Goal: Transaction & Acquisition: Purchase product/service

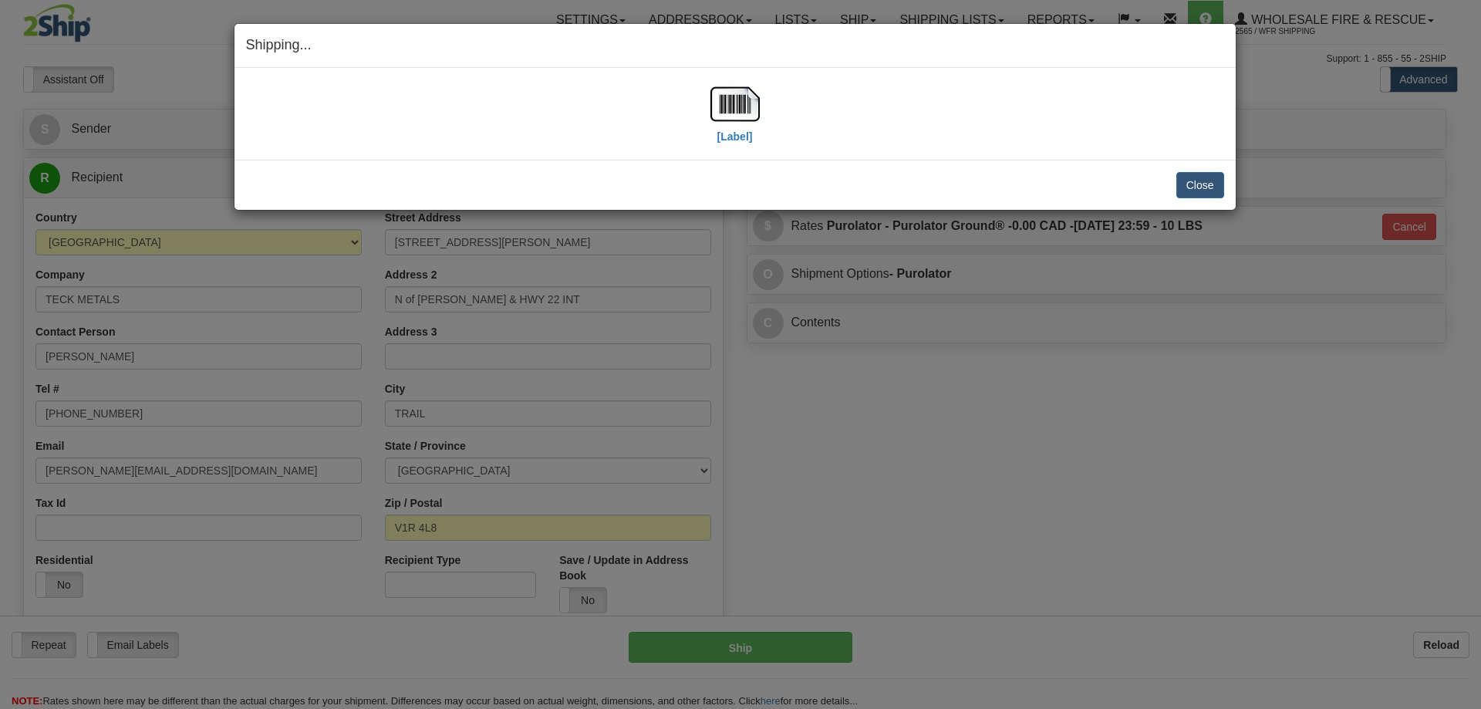
select select "2"
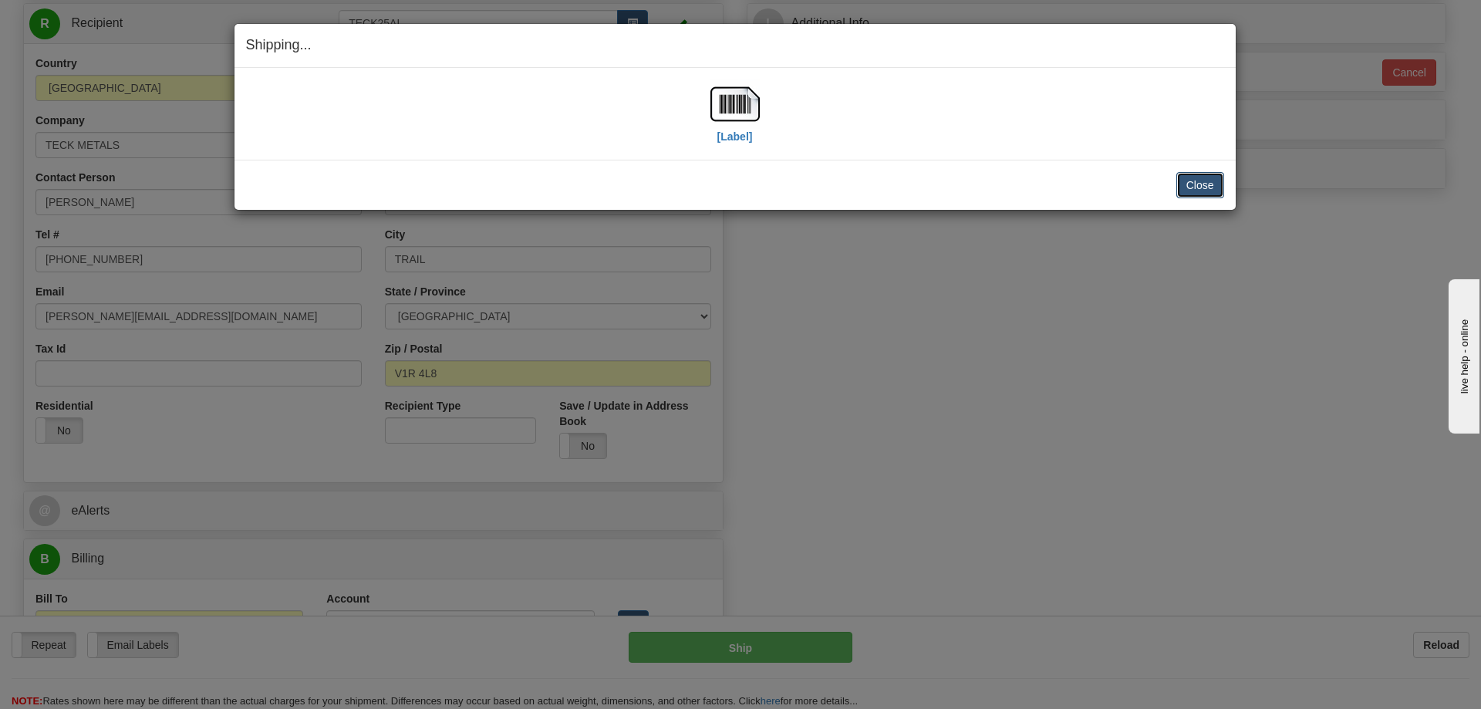
click at [1194, 183] on button "Close" at bounding box center [1201, 185] width 48 height 26
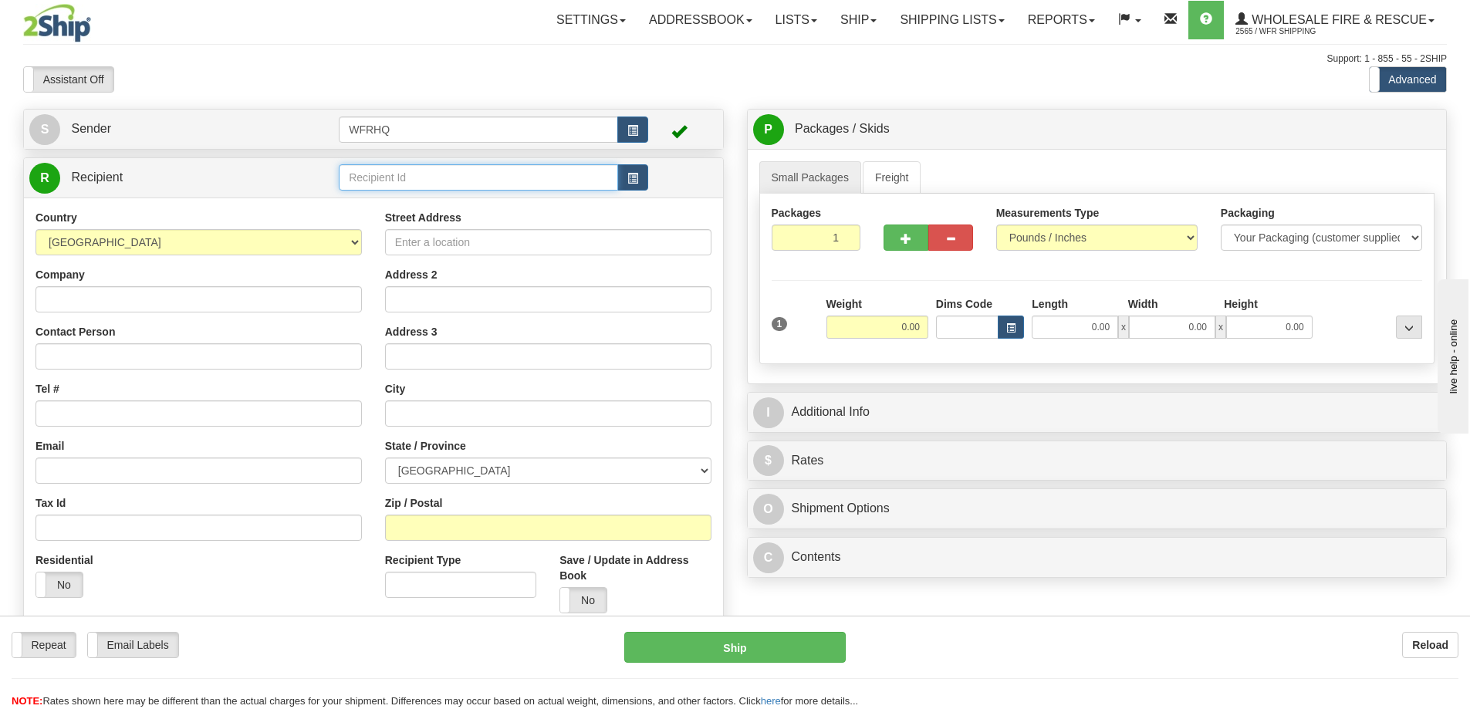
click at [378, 187] on input "text" at bounding box center [478, 177] width 279 height 26
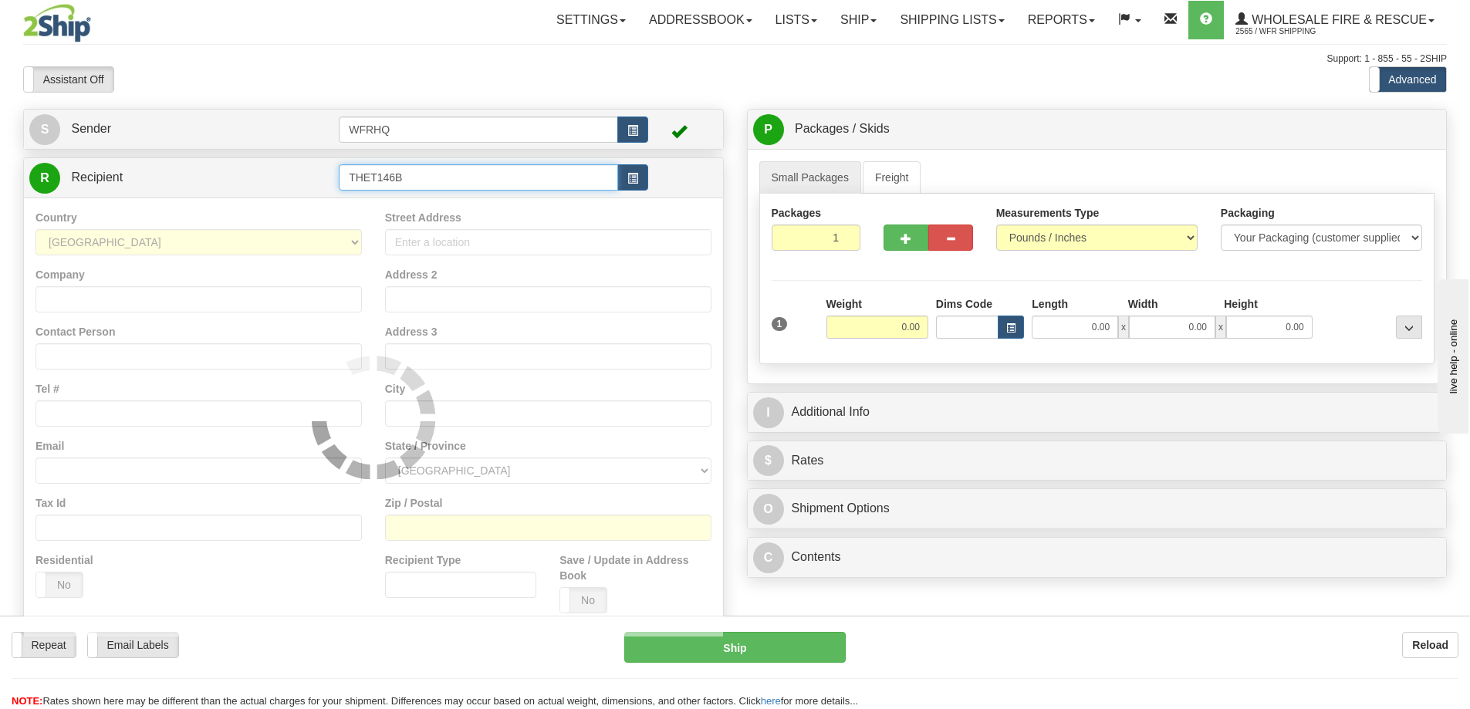
type input "THET146B"
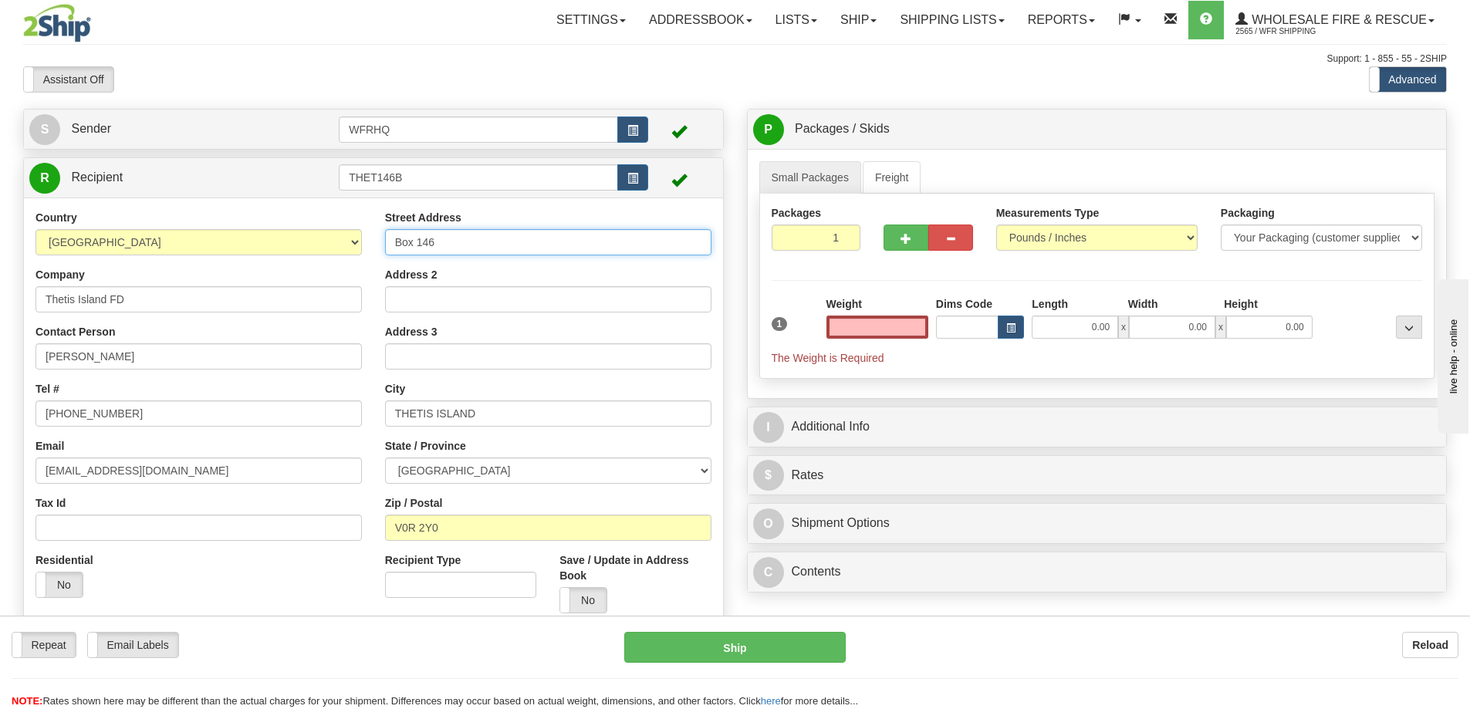
type input "0.00"
drag, startPoint x: 482, startPoint y: 235, endPoint x: 105, endPoint y: 242, distance: 377.3
click at [105, 242] on div "Country AFGHANISTAN ALAND ISLANDS ALBANIA ALGERIA AMERICAN SAMOA ANDORRA ANGOLA…" at bounding box center [373, 417] width 699 height 415
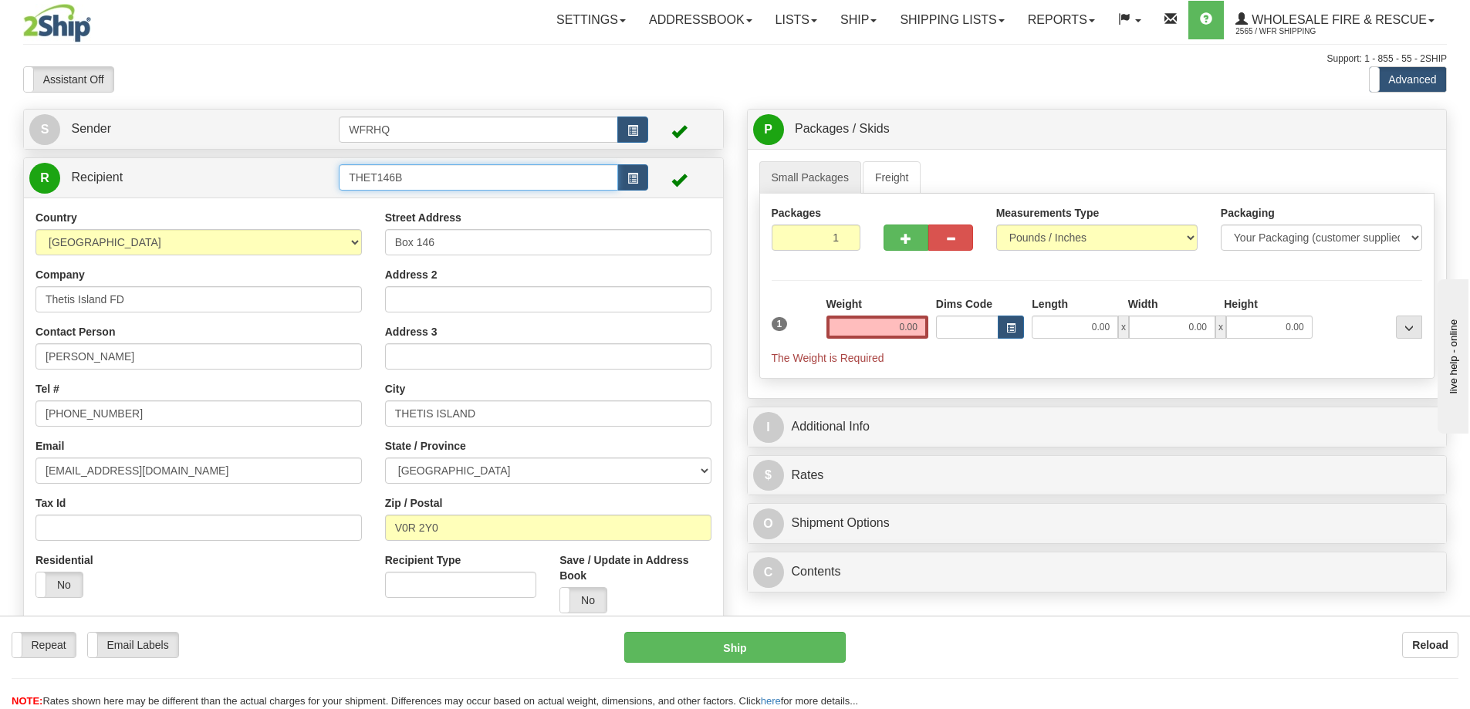
drag, startPoint x: 439, startPoint y: 174, endPoint x: 378, endPoint y: 184, distance: 61.9
click at [378, 184] on input "THET146B" at bounding box center [478, 177] width 279 height 26
type input "THET4645"
click at [630, 174] on span "button" at bounding box center [632, 179] width 11 height 10
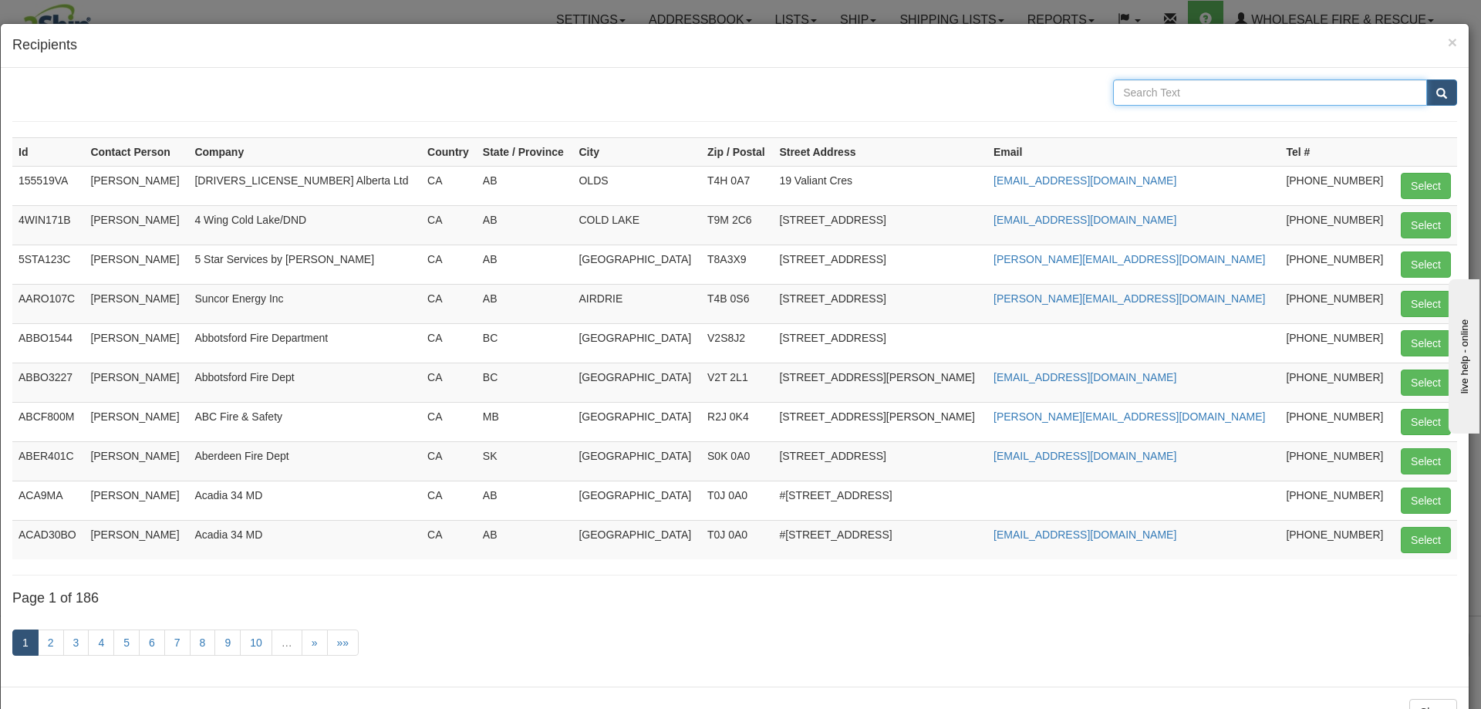
click at [1191, 91] on input "text" at bounding box center [1270, 92] width 314 height 26
type input "Thetis"
click at [1426, 79] on button "submit" at bounding box center [1441, 92] width 31 height 26
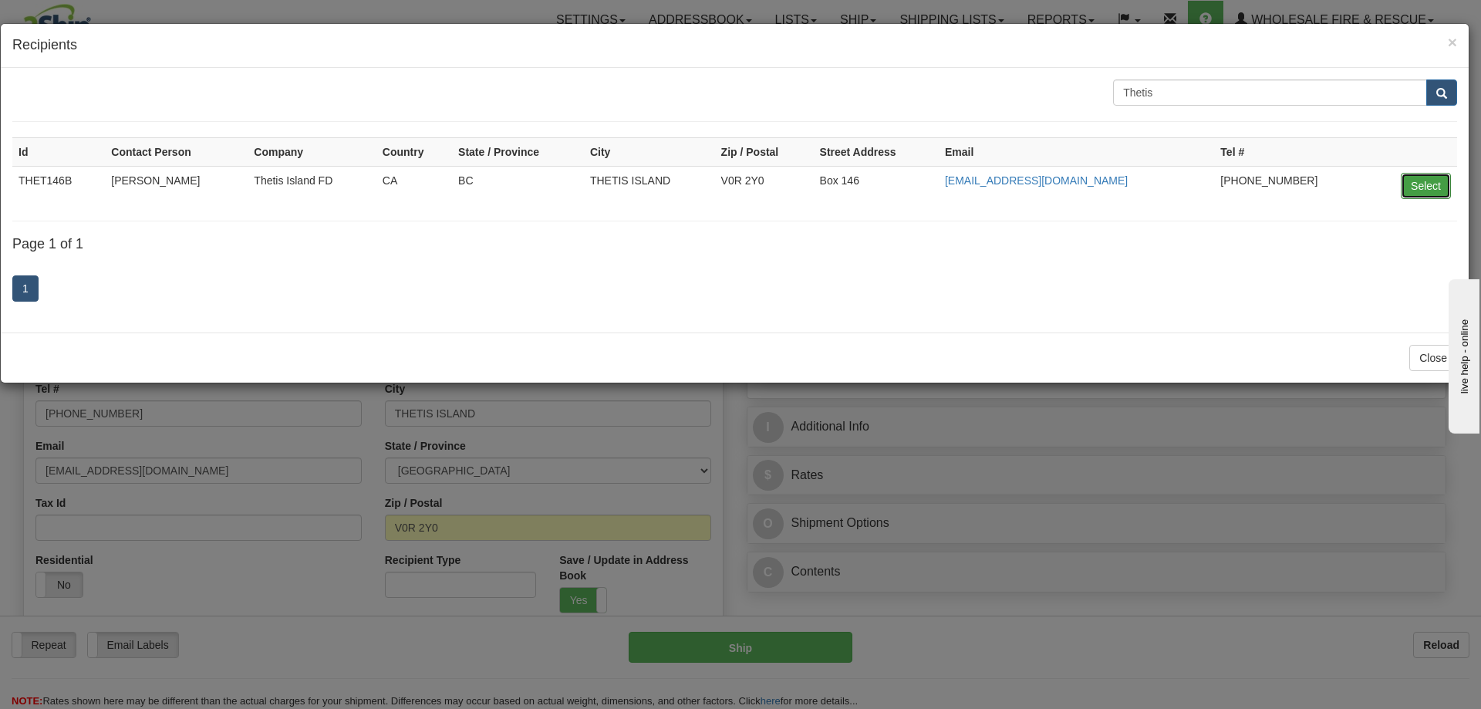
click at [1436, 187] on button "Select" at bounding box center [1426, 186] width 50 height 26
type input "THET146B"
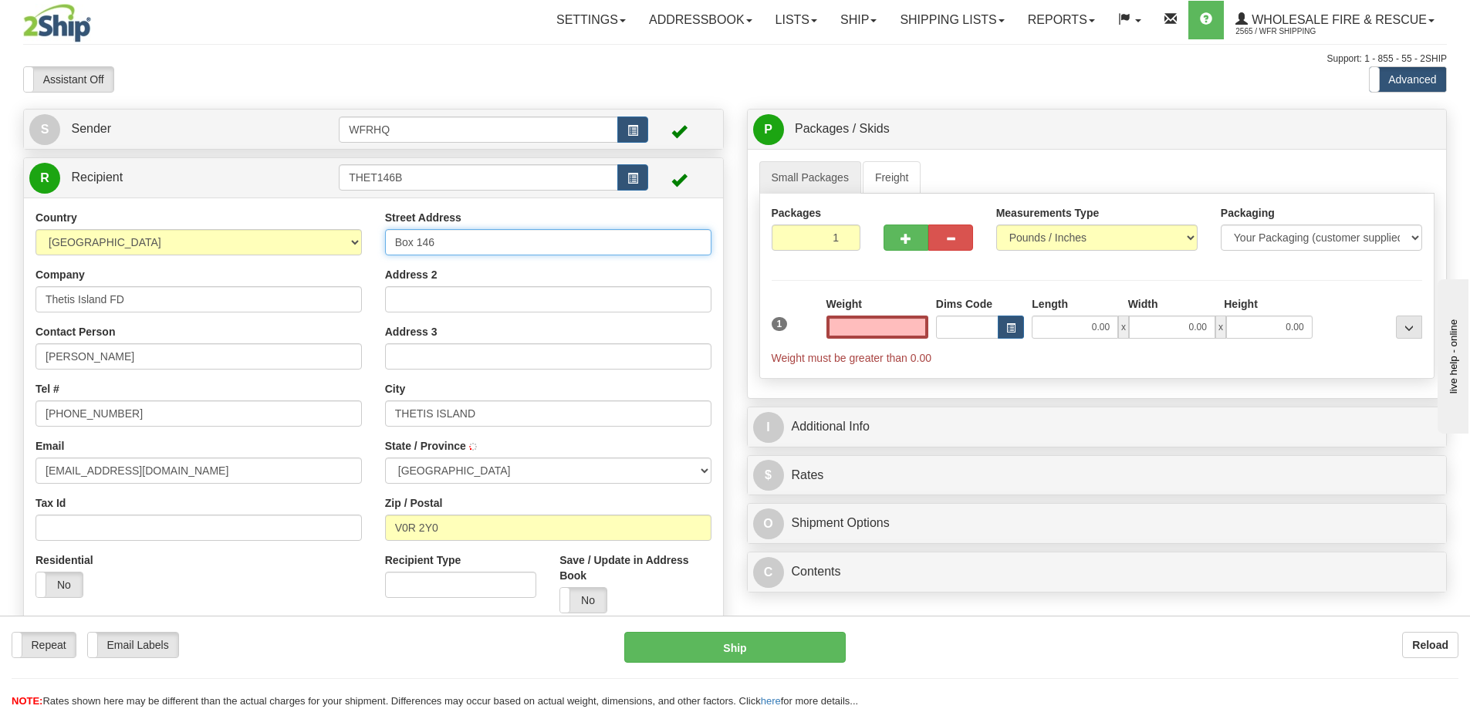
type input "0.00"
drag, startPoint x: 471, startPoint y: 237, endPoint x: 281, endPoint y: 240, distance: 190.6
click at [281, 240] on div "Country AFGHANISTAN ALAND ISLANDS ALBANIA ALGERIA AMERICAN SAMOA ANDORRA ANGOLA…" at bounding box center [373, 417] width 699 height 415
type input "4645"
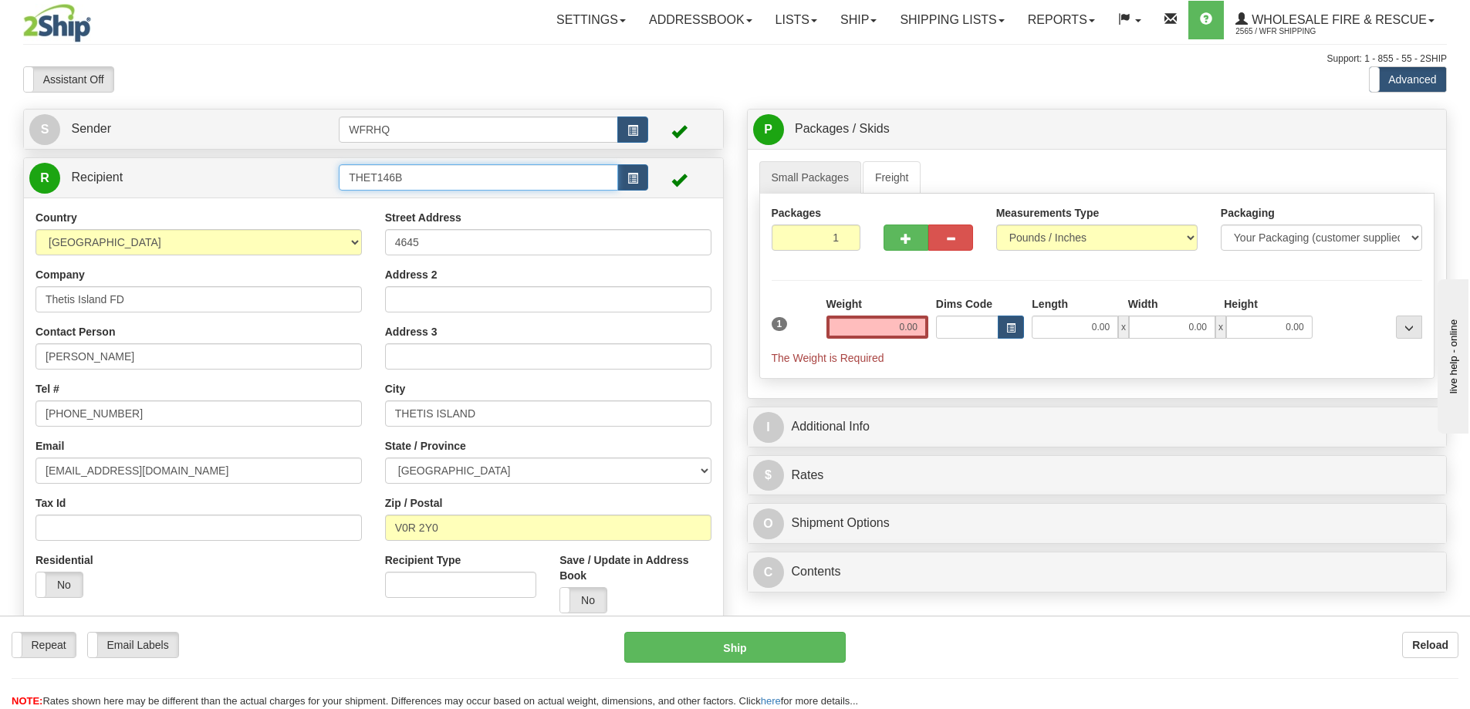
click at [474, 179] on input "THET146B" at bounding box center [478, 177] width 279 height 26
type input "THET4645"
click at [441, 228] on div "Street Address 4645" at bounding box center [548, 233] width 326 height 46
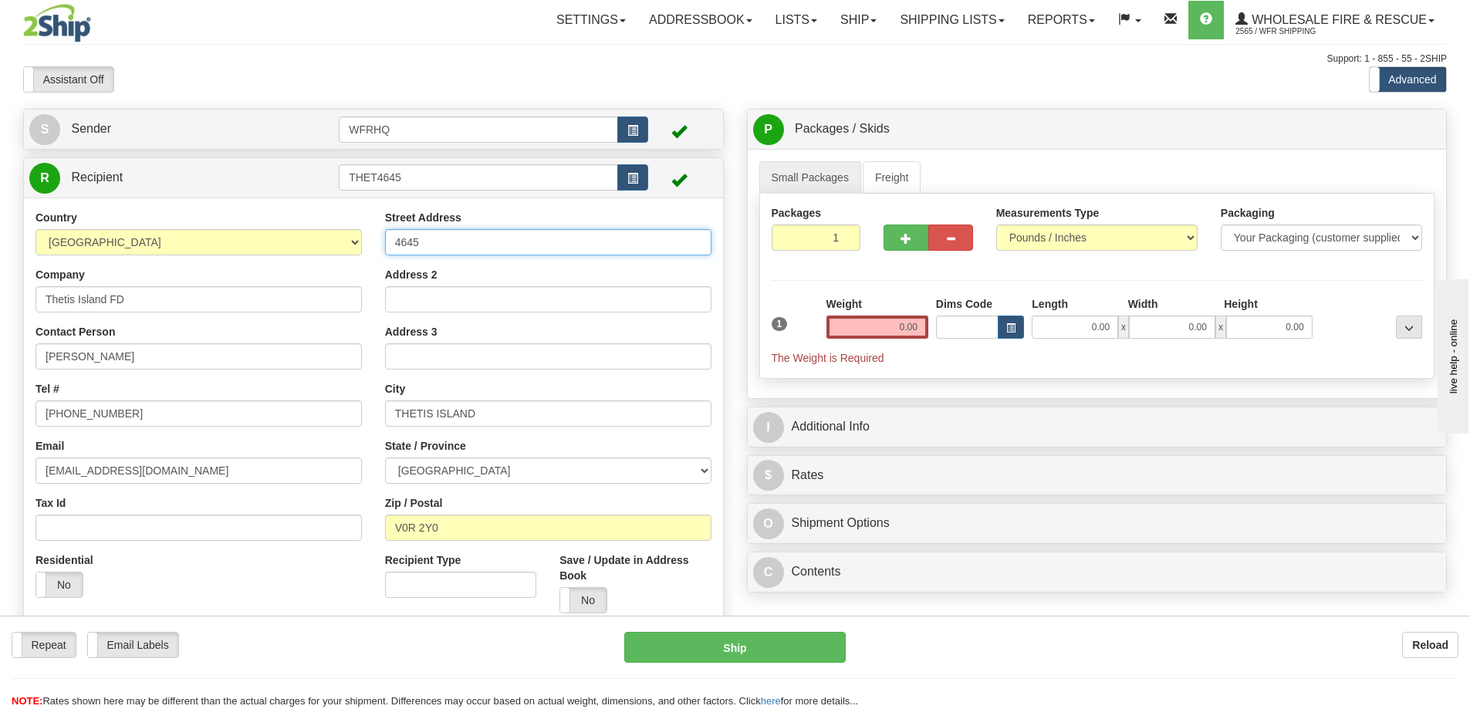
click at [441, 241] on input "4645" at bounding box center [548, 242] width 326 height 26
type input "4645 Boulderwood Drive"
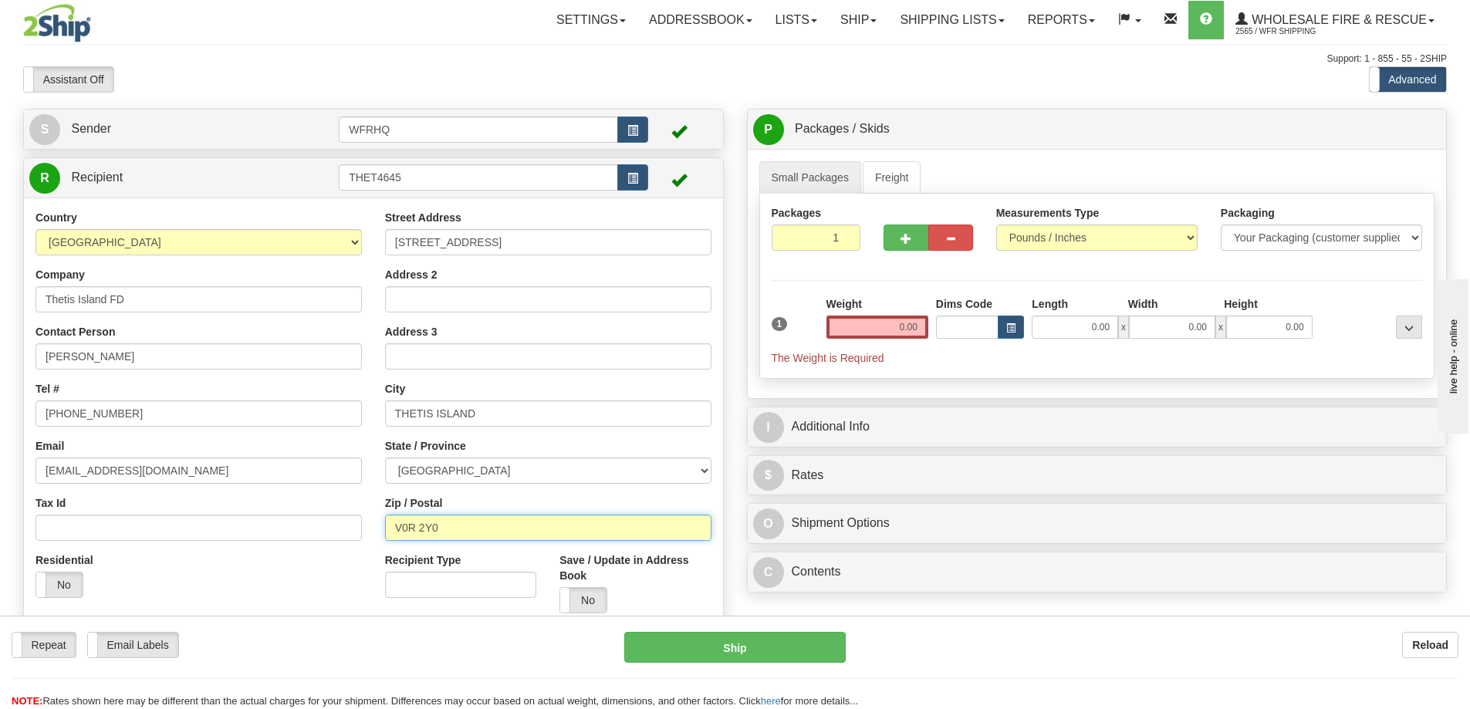
drag, startPoint x: 464, startPoint y: 531, endPoint x: 185, endPoint y: 520, distance: 278.7
click at [185, 520] on div "Country AFGHANISTAN ALAND ISLANDS ALBANIA ALGERIA AMERICAN SAMOA ANDORRA ANGOLA…" at bounding box center [373, 417] width 699 height 415
click at [482, 535] on input "V0R 2Y0" at bounding box center [548, 528] width 326 height 26
drag, startPoint x: 455, startPoint y: 526, endPoint x: 327, endPoint y: 519, distance: 128.3
click at [327, 519] on div "Country AFGHANISTAN ALAND ISLANDS ALBANIA ALGERIA AMERICAN SAMOA ANDORRA ANGOLA…" at bounding box center [373, 417] width 699 height 415
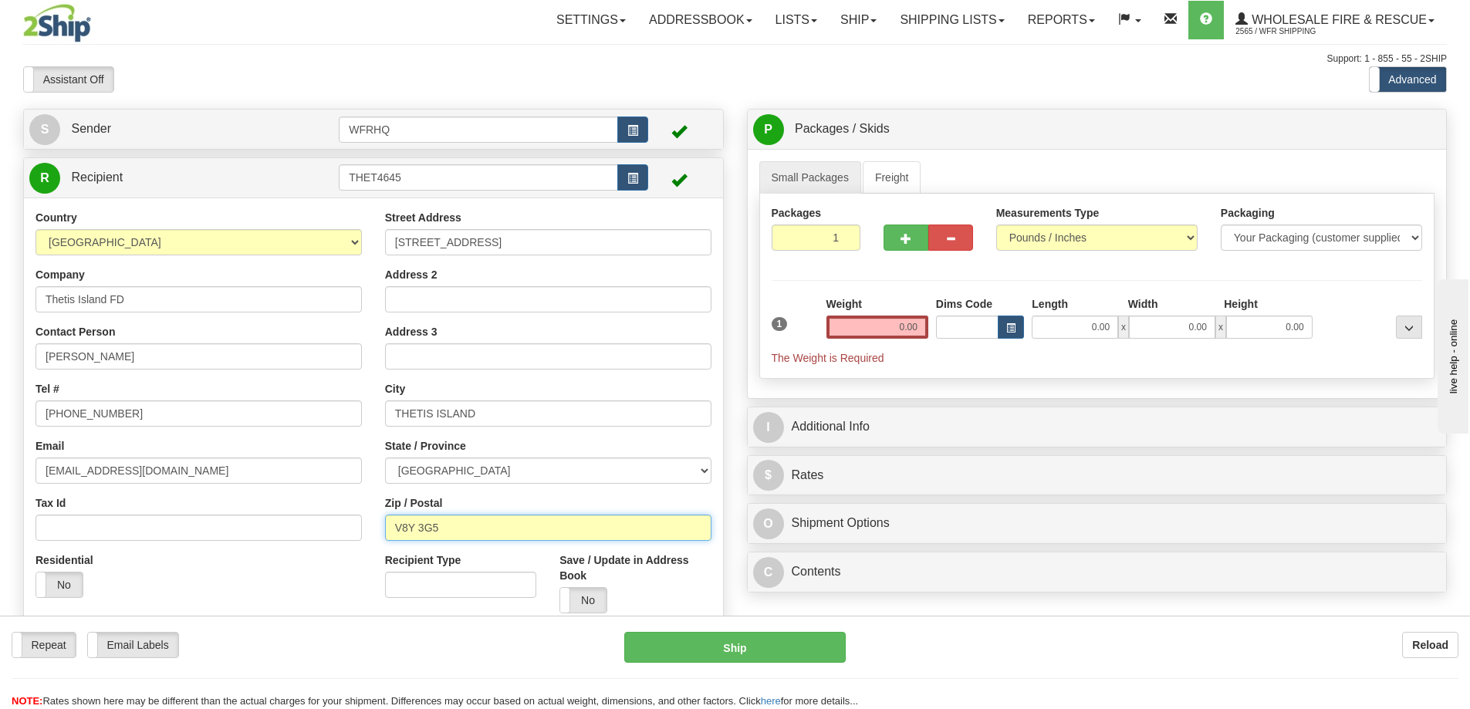
type input "V8Y 3G5"
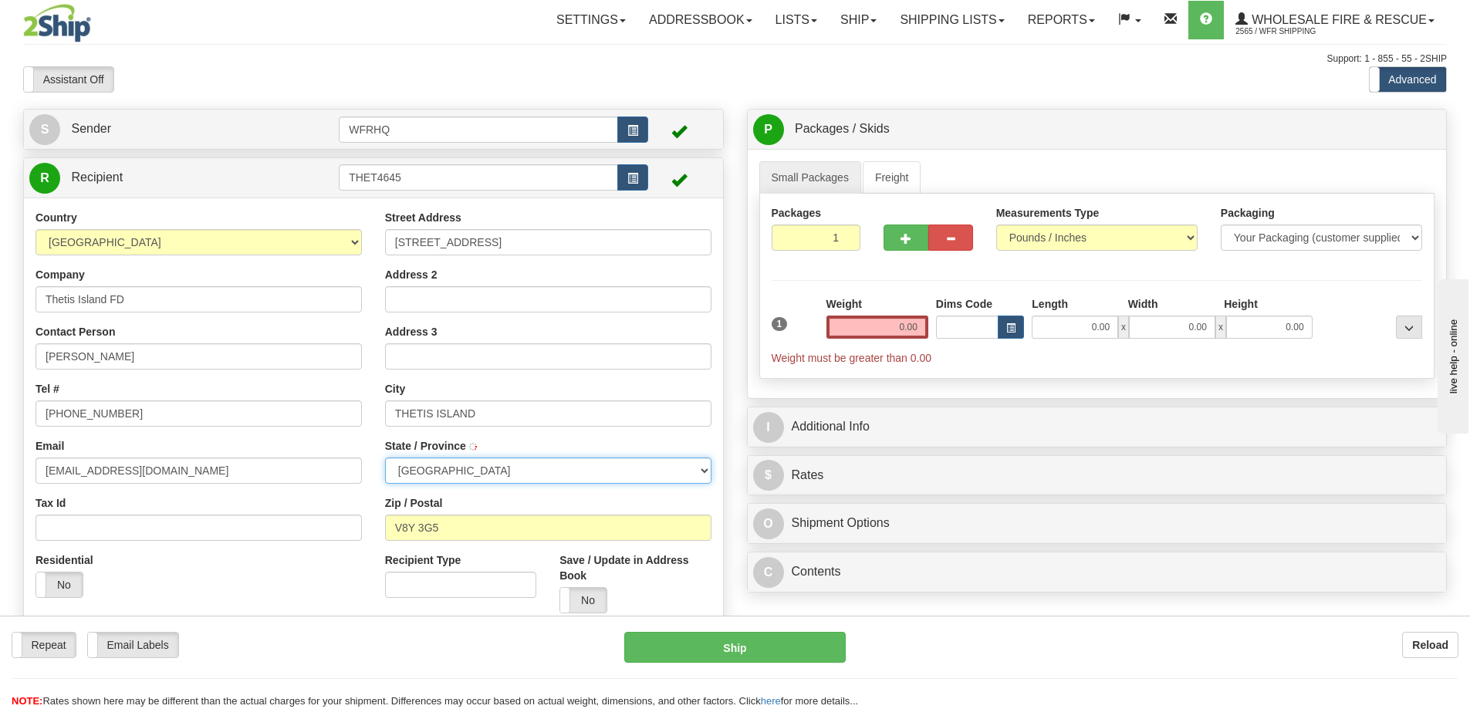
type input "VICTORIA"
click at [866, 331] on input "0.00" at bounding box center [877, 327] width 102 height 23
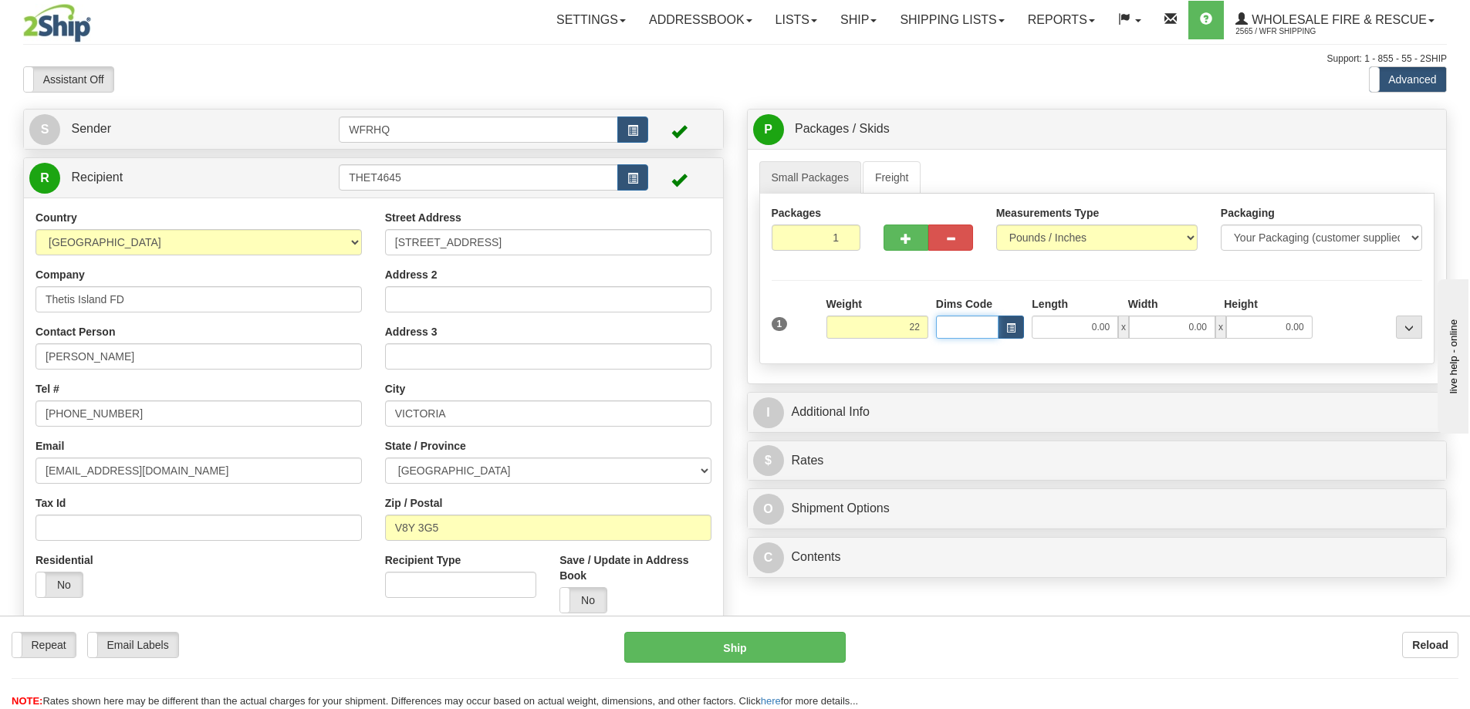
type input "22.00"
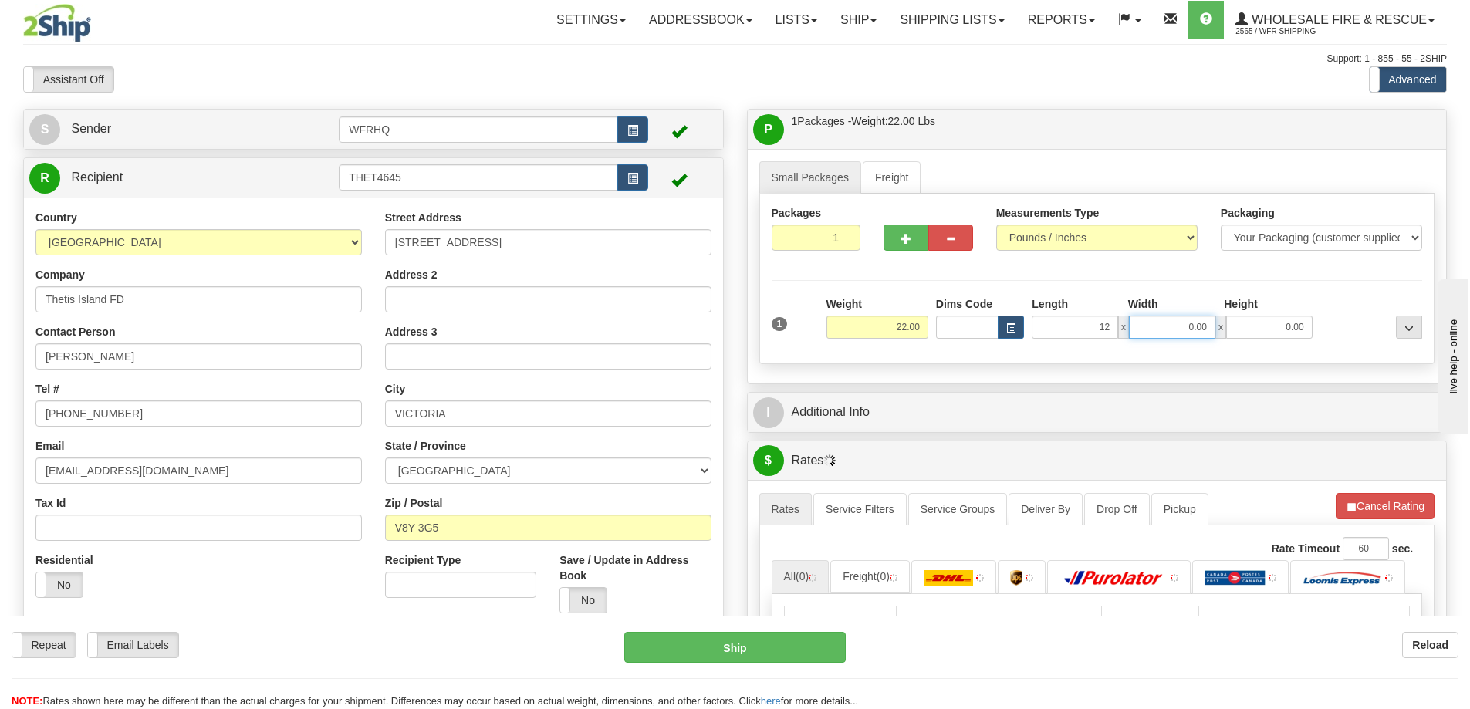
type input "12.00"
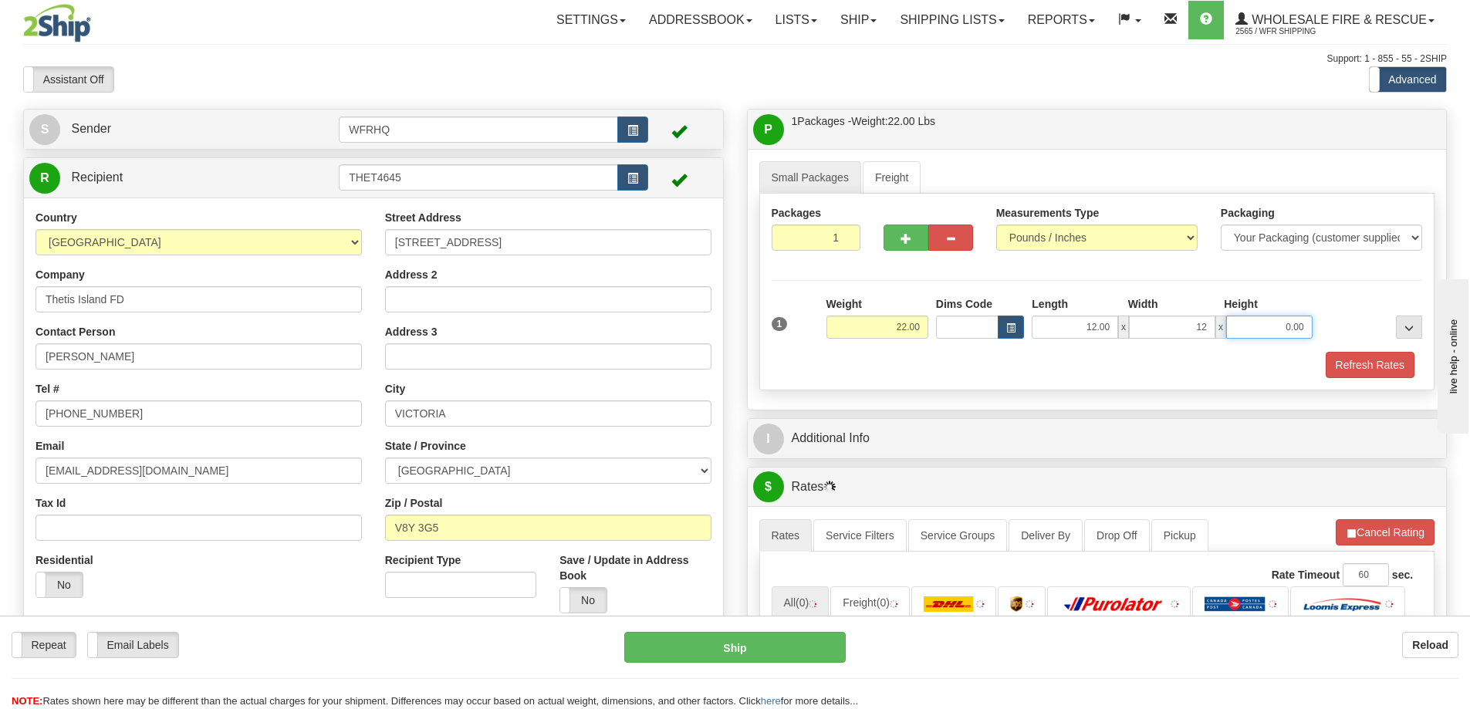
type input "12.00"
click at [906, 243] on span "button" at bounding box center [905, 239] width 11 height 10
radio input "true"
type input "2"
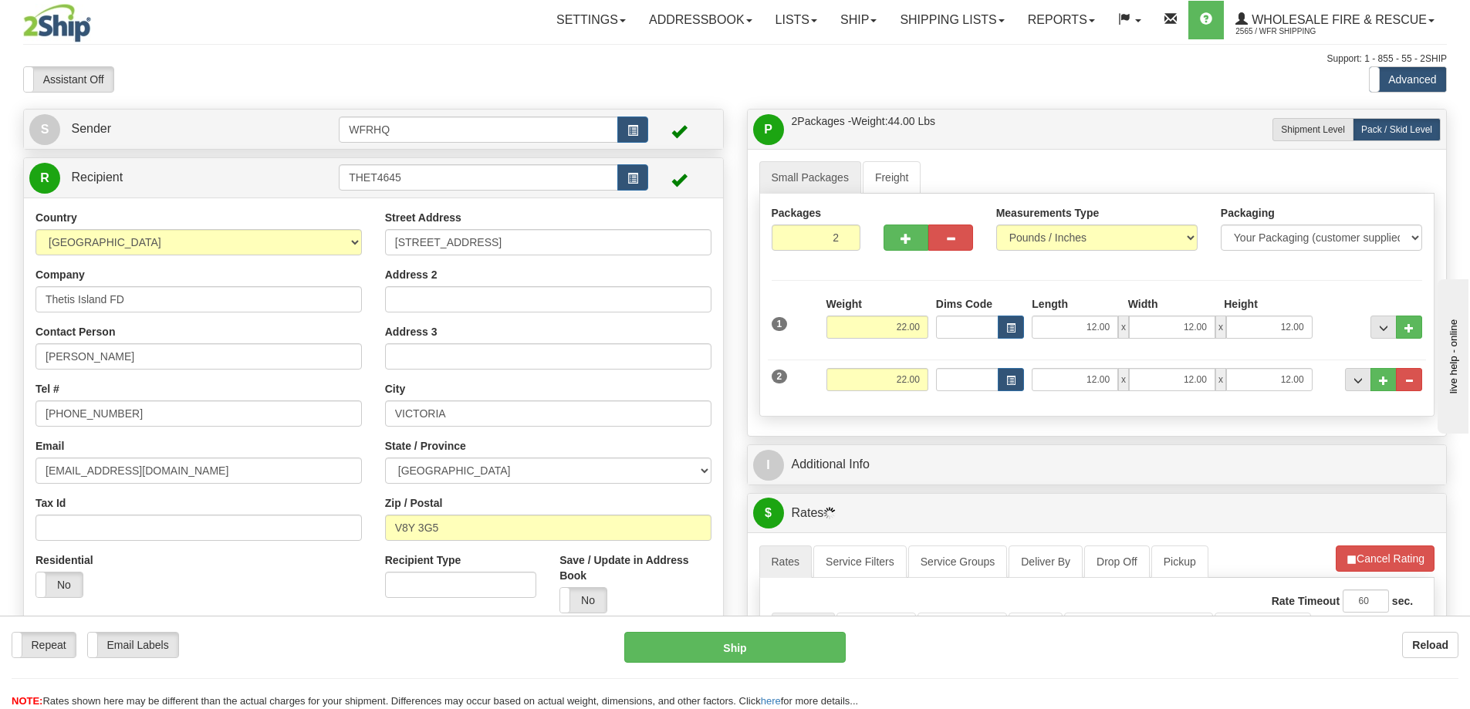
click at [920, 445] on div "I Additional Info" at bounding box center [1097, 464] width 699 height 39
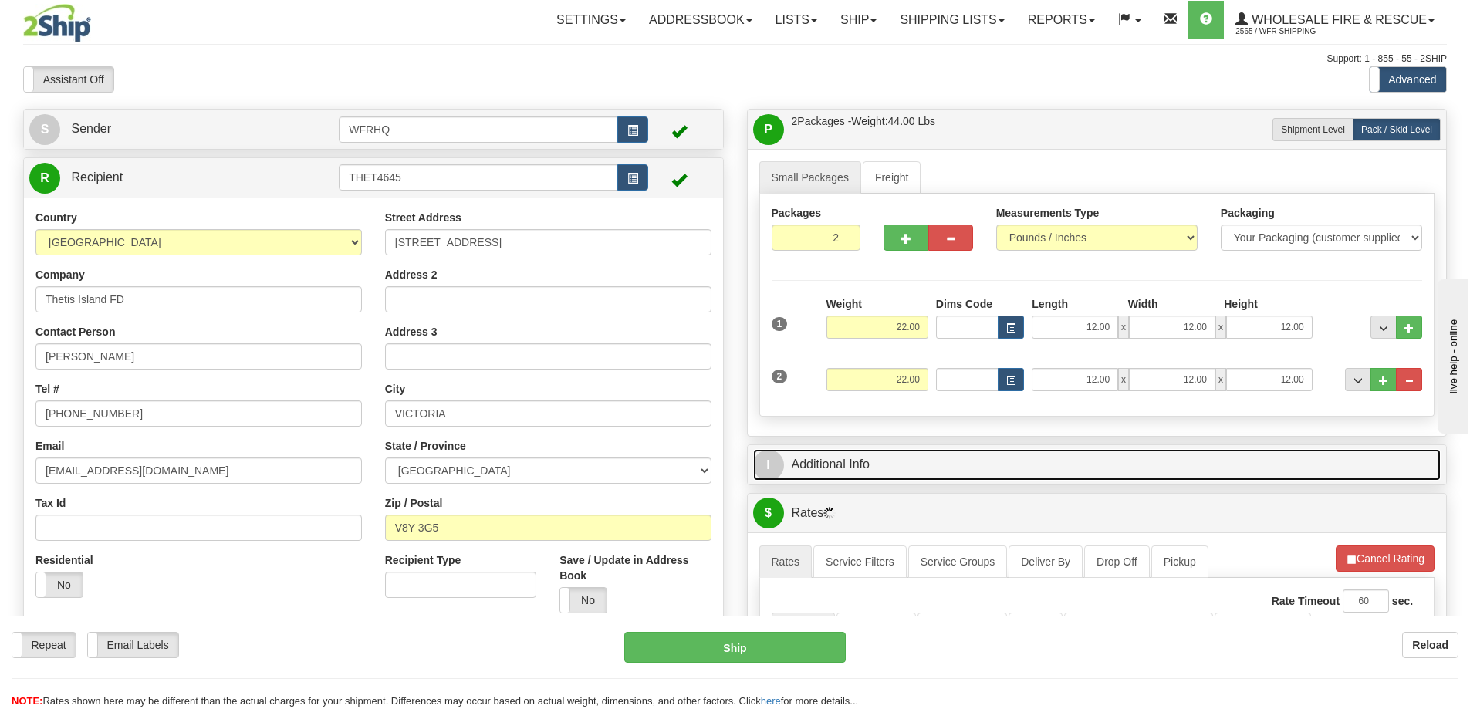
click at [900, 462] on link "I Additional Info" at bounding box center [1097, 465] width 688 height 32
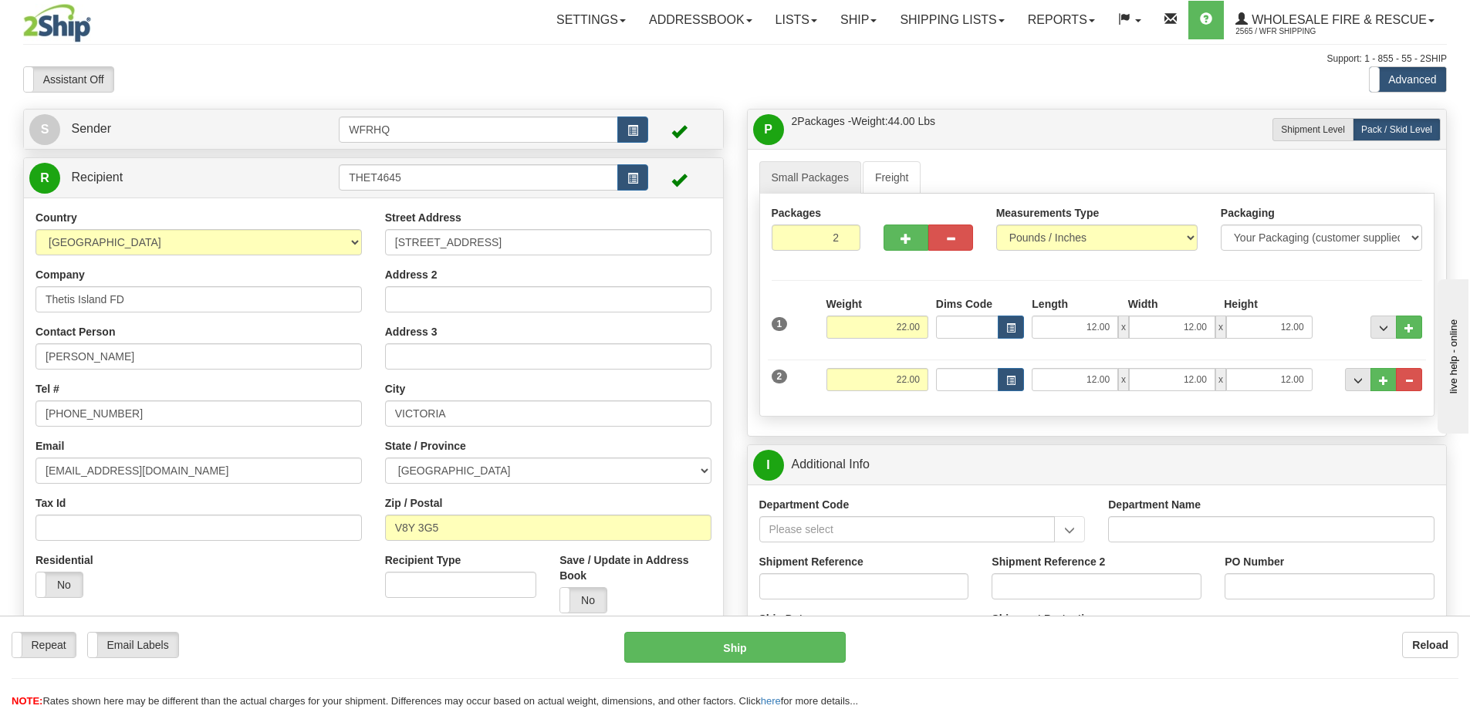
click at [837, 566] on label "Shipment Reference" at bounding box center [811, 561] width 104 height 15
click at [837, 573] on input "Shipment Reference" at bounding box center [864, 586] width 210 height 26
click at [836, 589] on input "Shipment Reference" at bounding box center [864, 586] width 210 height 26
type input "S45972-30413"
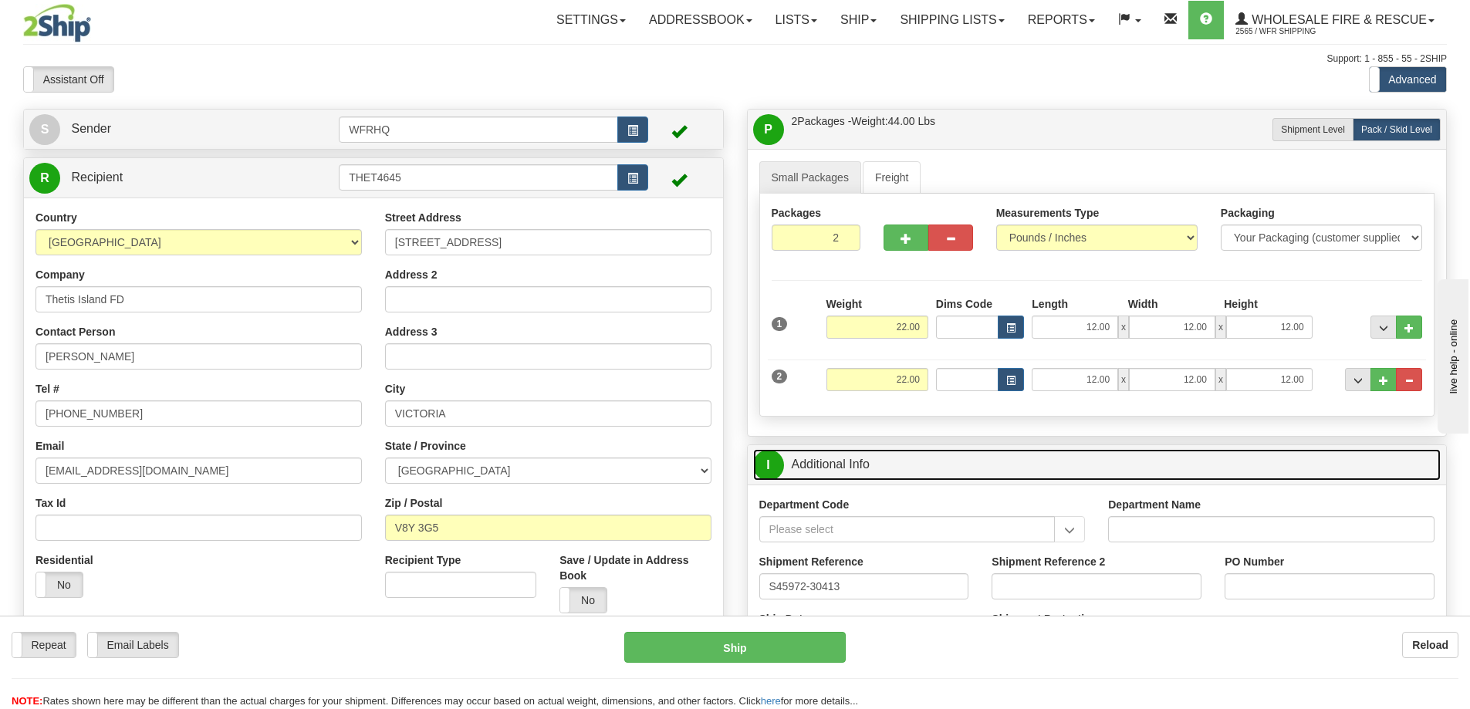
click at [908, 450] on link "I Additional Info" at bounding box center [1097, 465] width 688 height 32
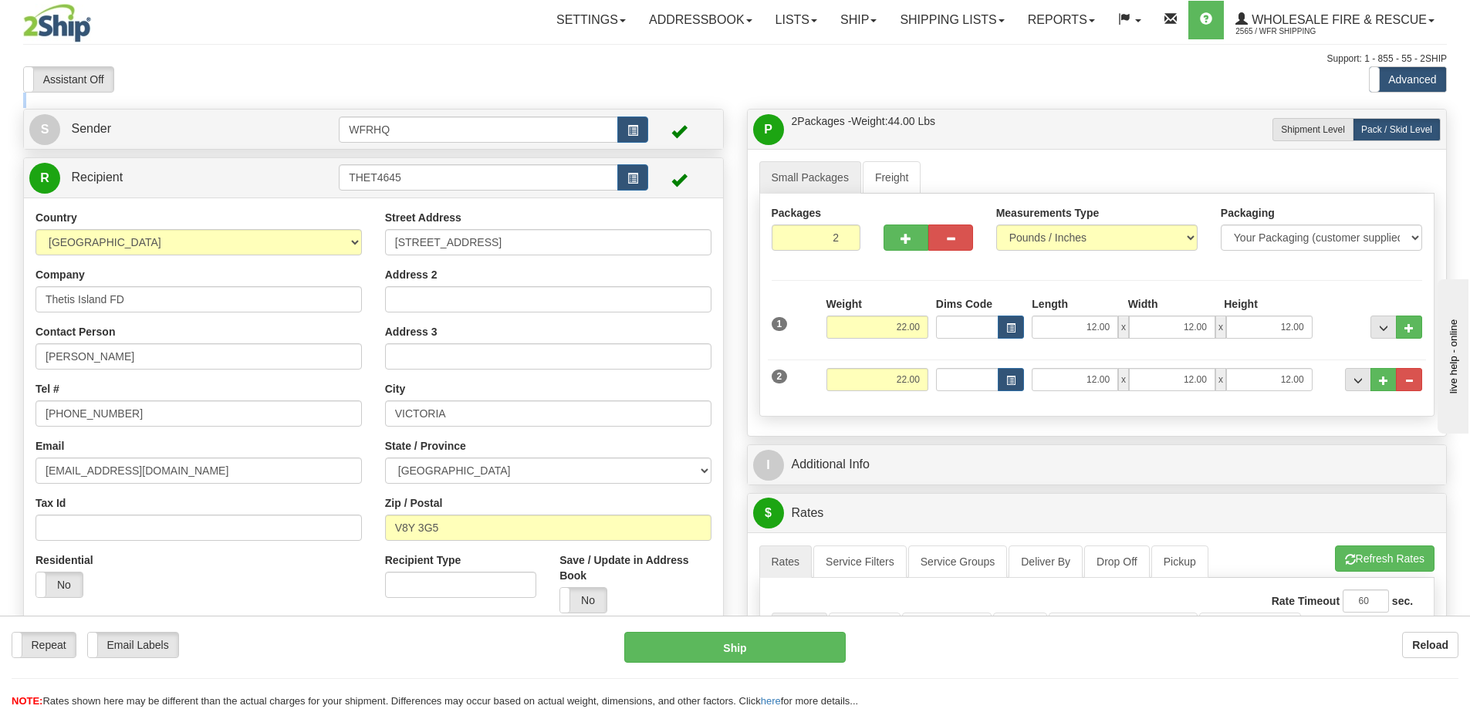
click at [988, 125] on div "Toggle navigation Settings Shipping Preferences Fields Preferences New" at bounding box center [735, 640] width 1470 height 1281
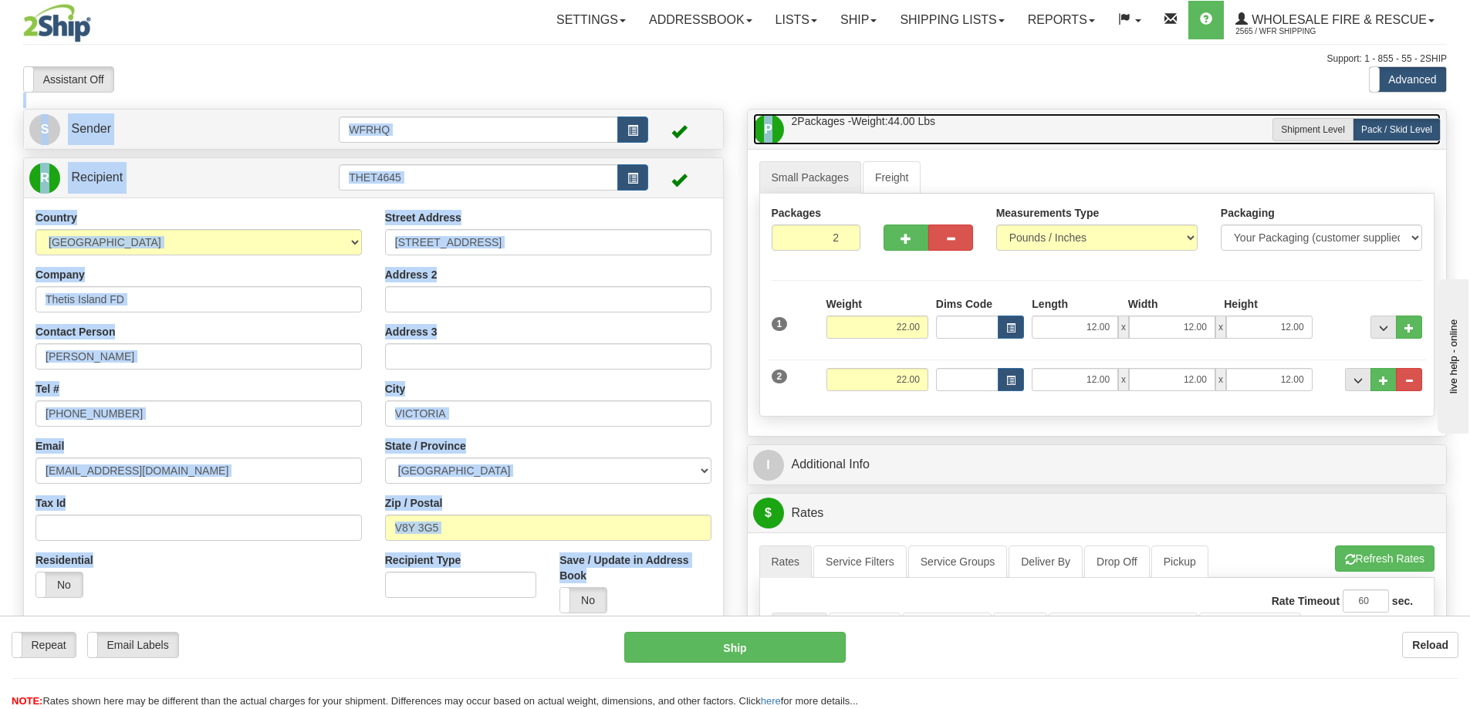
click at [985, 133] on link "P Packages / Skids 2 Packages - Weight: 44.00 Lbs 1 Skids - Weight: 0.00 Lbs" at bounding box center [1097, 129] width 688 height 32
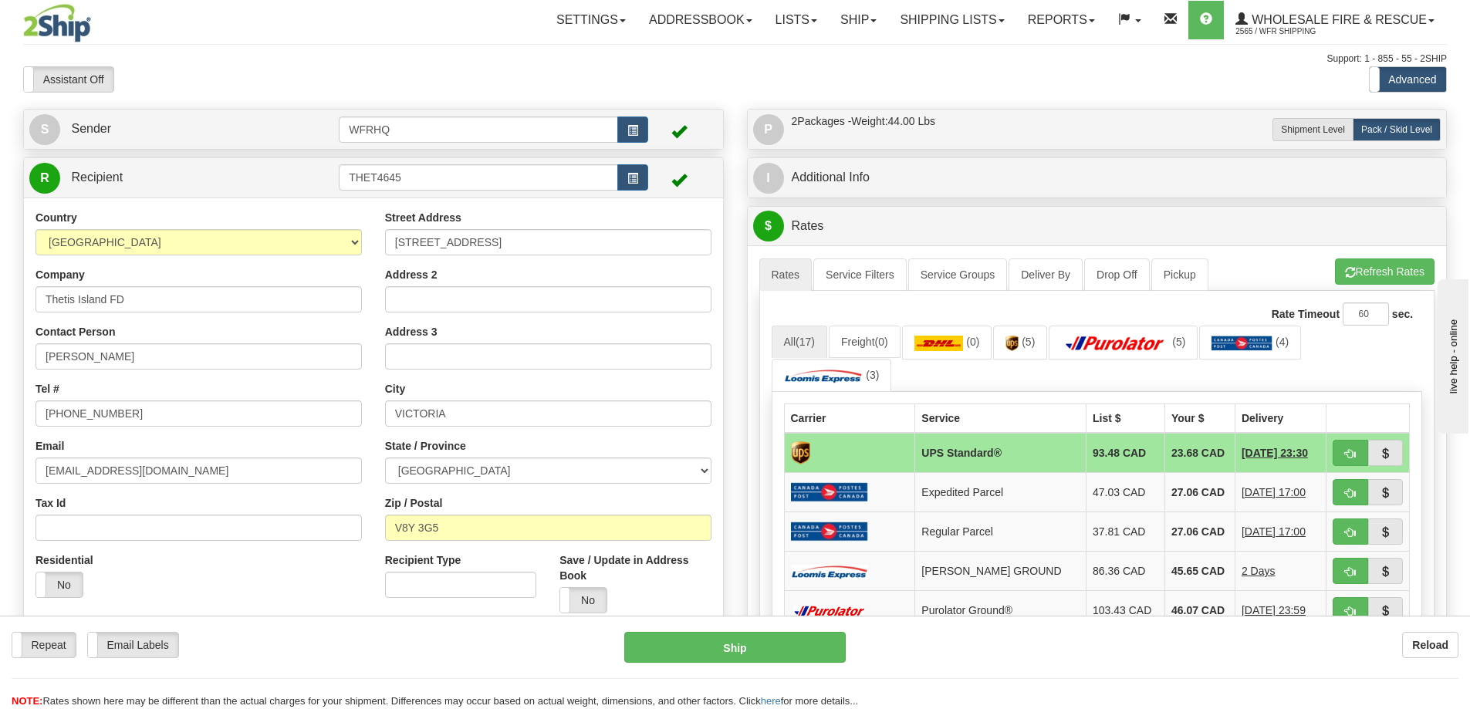
click at [722, 85] on div "Assistant On Assistant Off Do a return Do a return Previous Next Standard Advan…" at bounding box center [735, 79] width 1447 height 26
click at [1352, 452] on span "button" at bounding box center [1350, 454] width 11 height 10
type input "11"
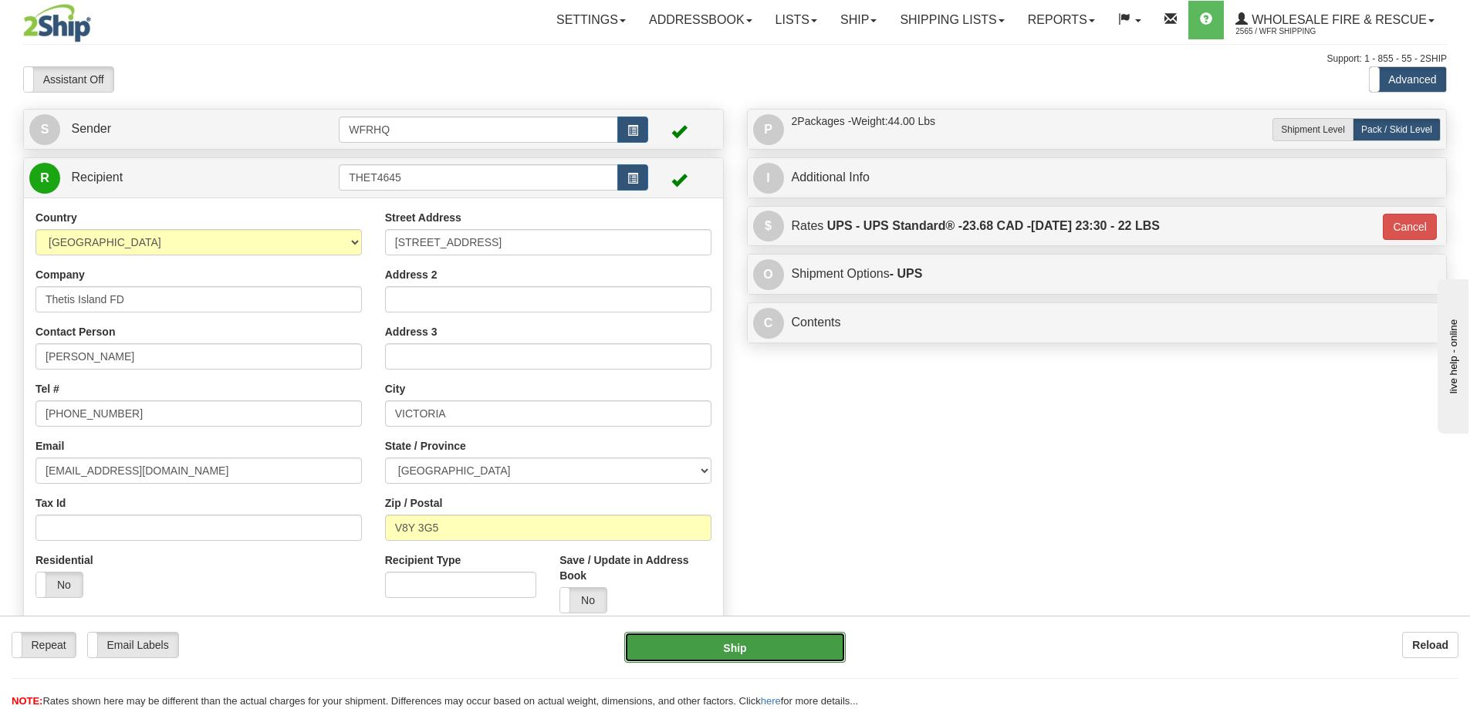
click at [796, 648] on button "Ship" at bounding box center [734, 647] width 221 height 31
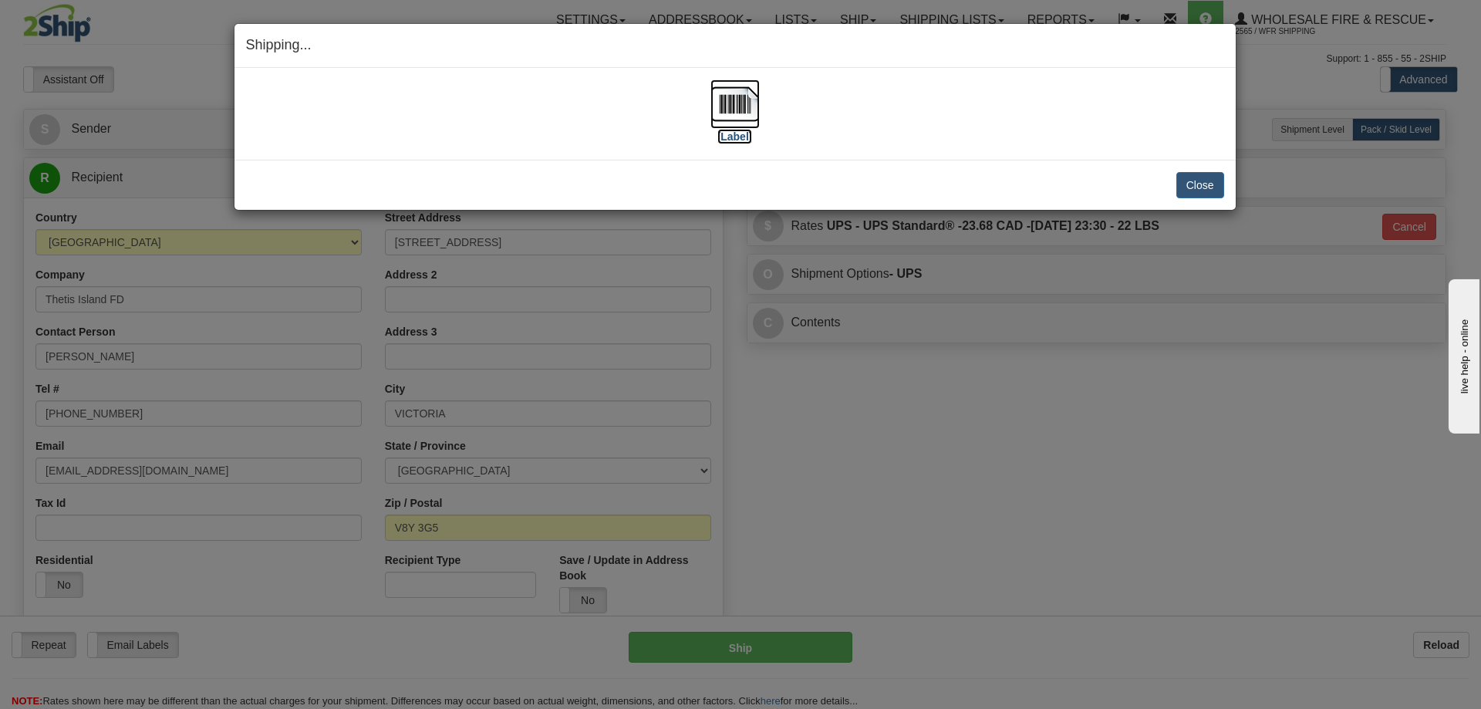
click at [751, 115] on img at bounding box center [735, 103] width 49 height 49
click at [1191, 182] on button "Close" at bounding box center [1201, 185] width 48 height 26
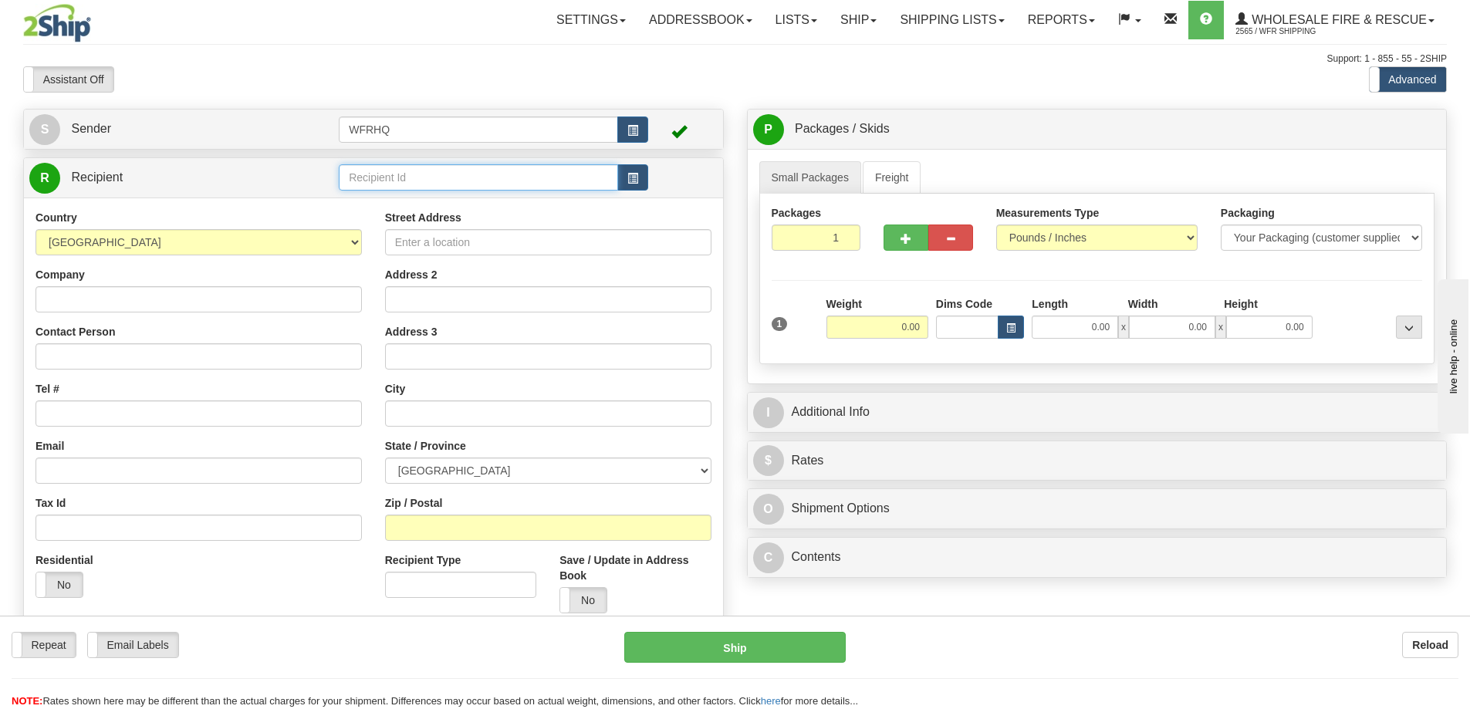
click at [409, 181] on input "text" at bounding box center [478, 177] width 279 height 26
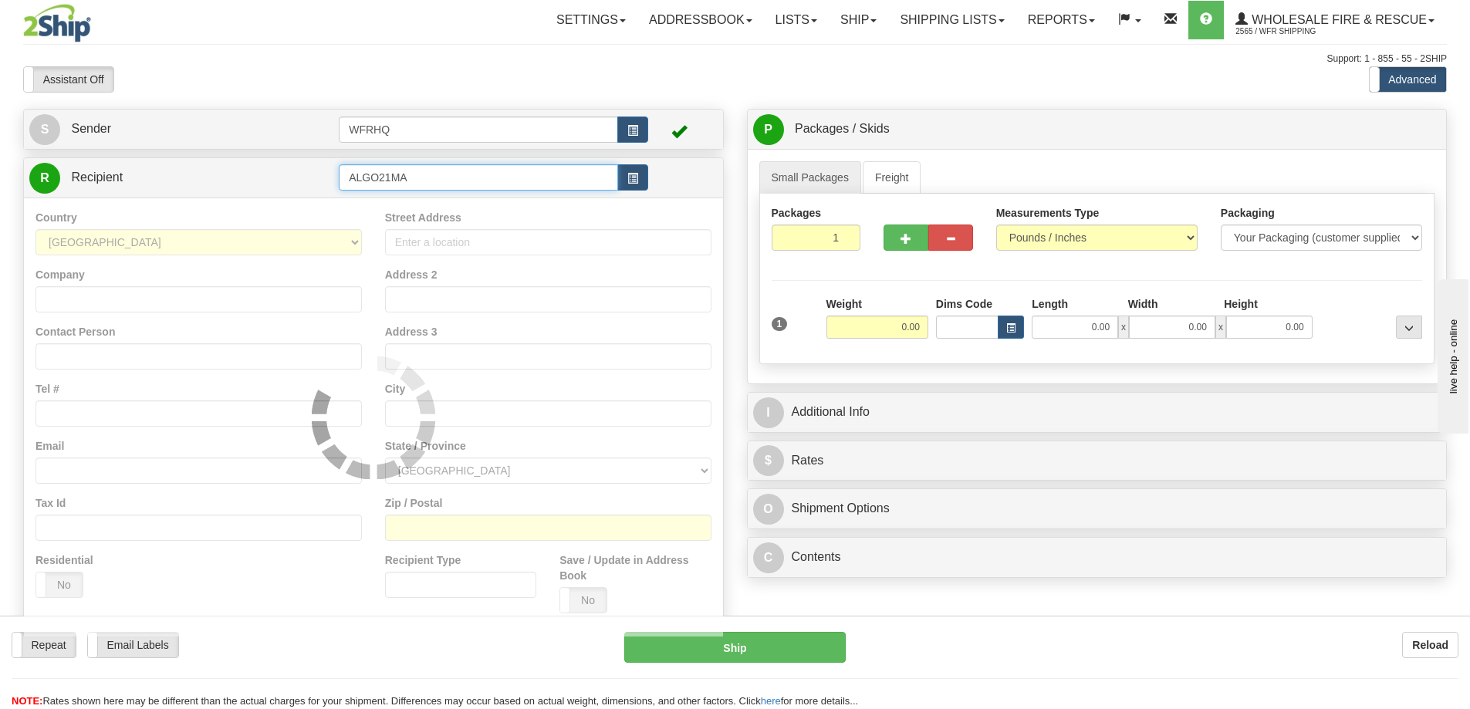
type input "ALGO21MA"
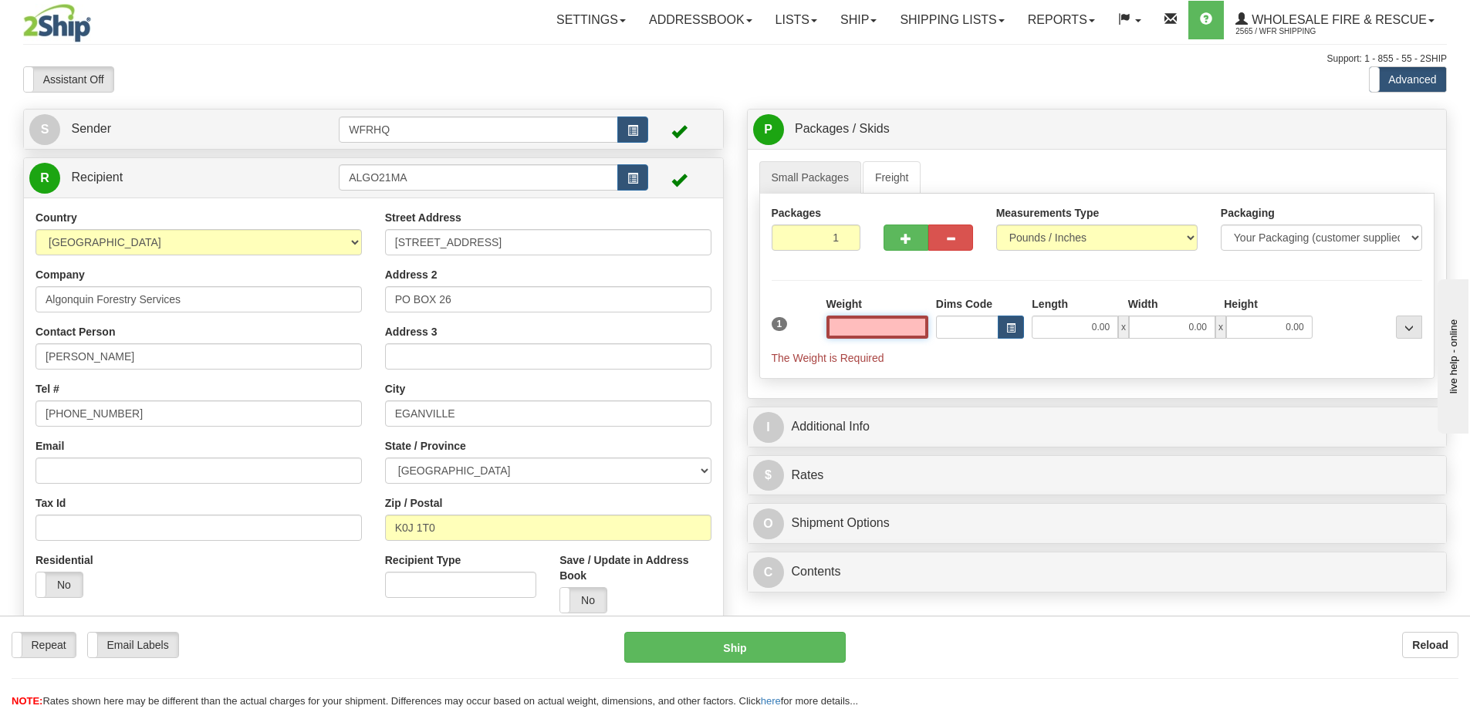
click at [876, 324] on input "text" at bounding box center [877, 327] width 102 height 23
type input "8.00"
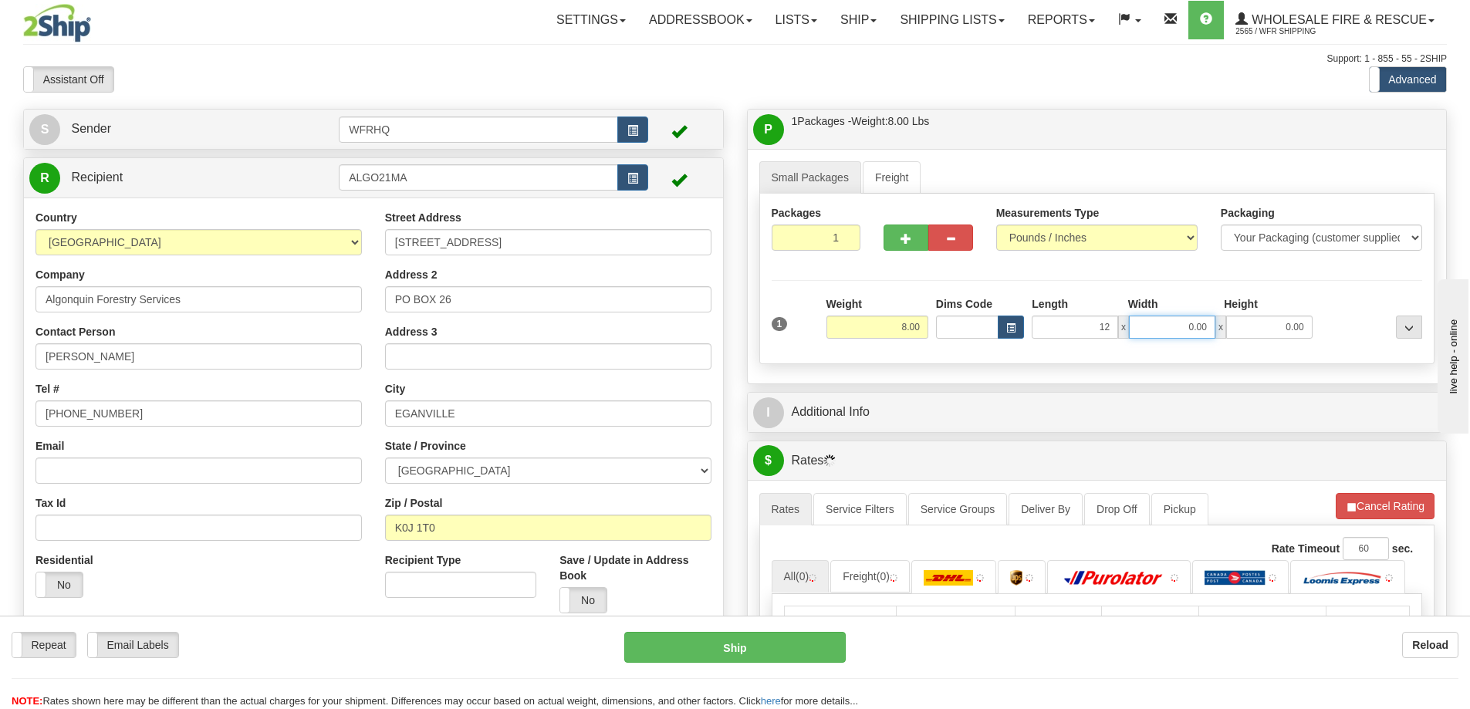
type input "12.00"
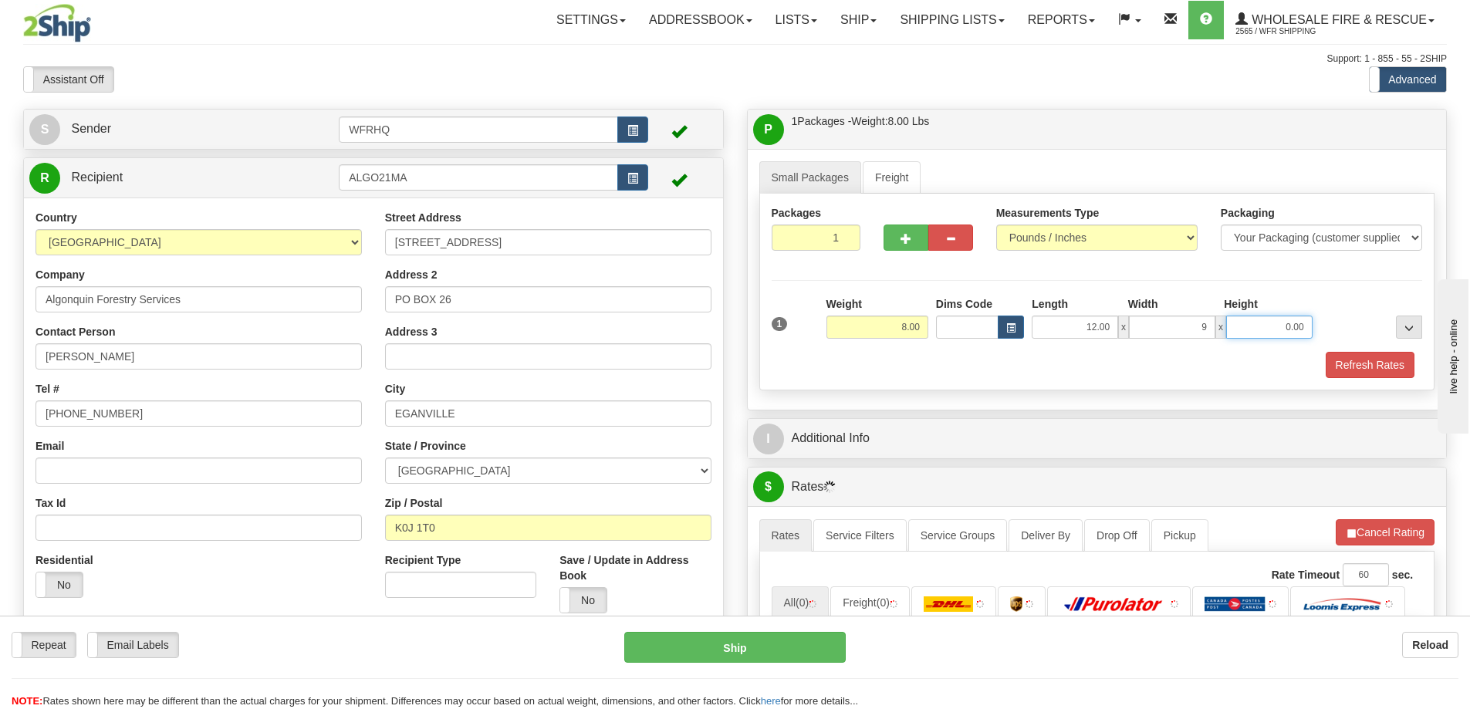
type input "9.00"
type input "6.00"
click at [1359, 364] on button "Refresh Rates" at bounding box center [1369, 365] width 89 height 26
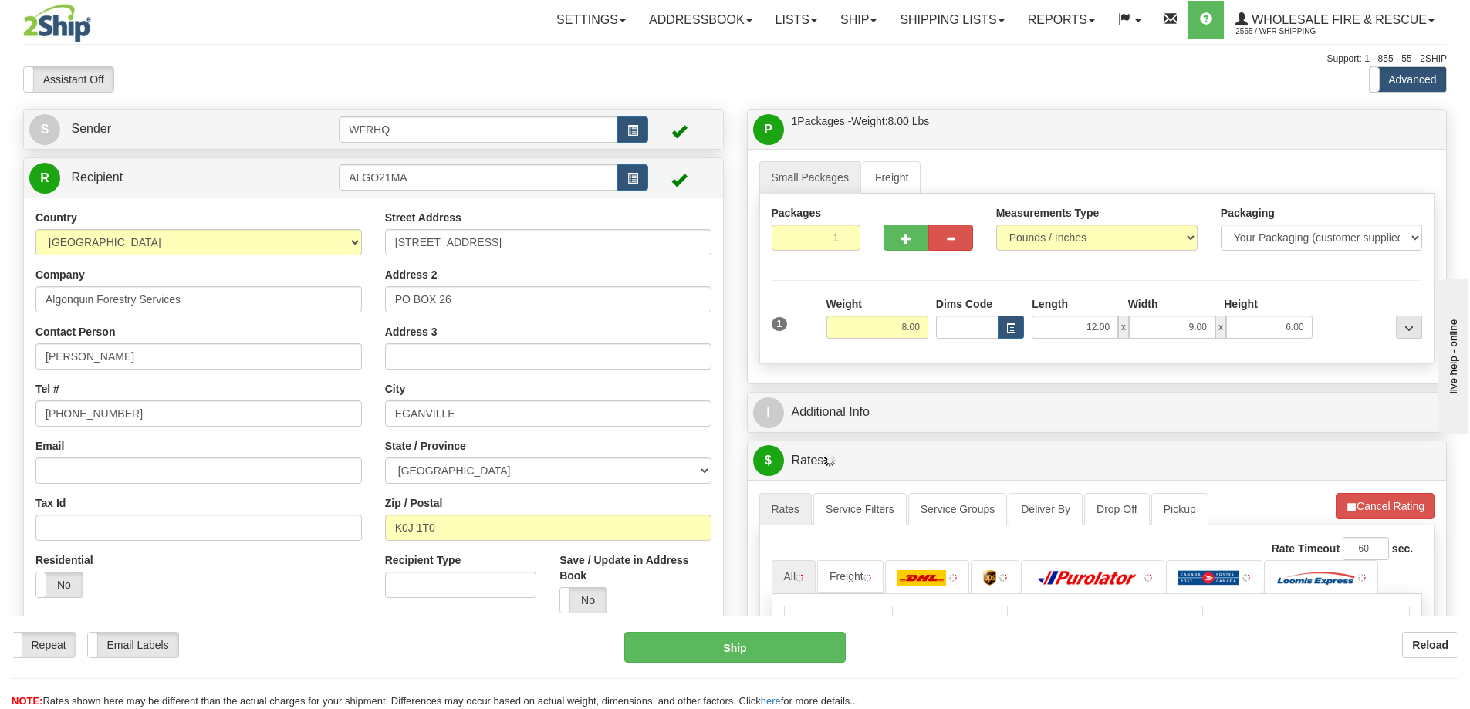
click at [984, 390] on div "P Packages / Skids 1 Packages - Weight: 8.00 Lbs 1 Skids - Weight: NaN Lbs Ship…" at bounding box center [1097, 494] width 724 height 771
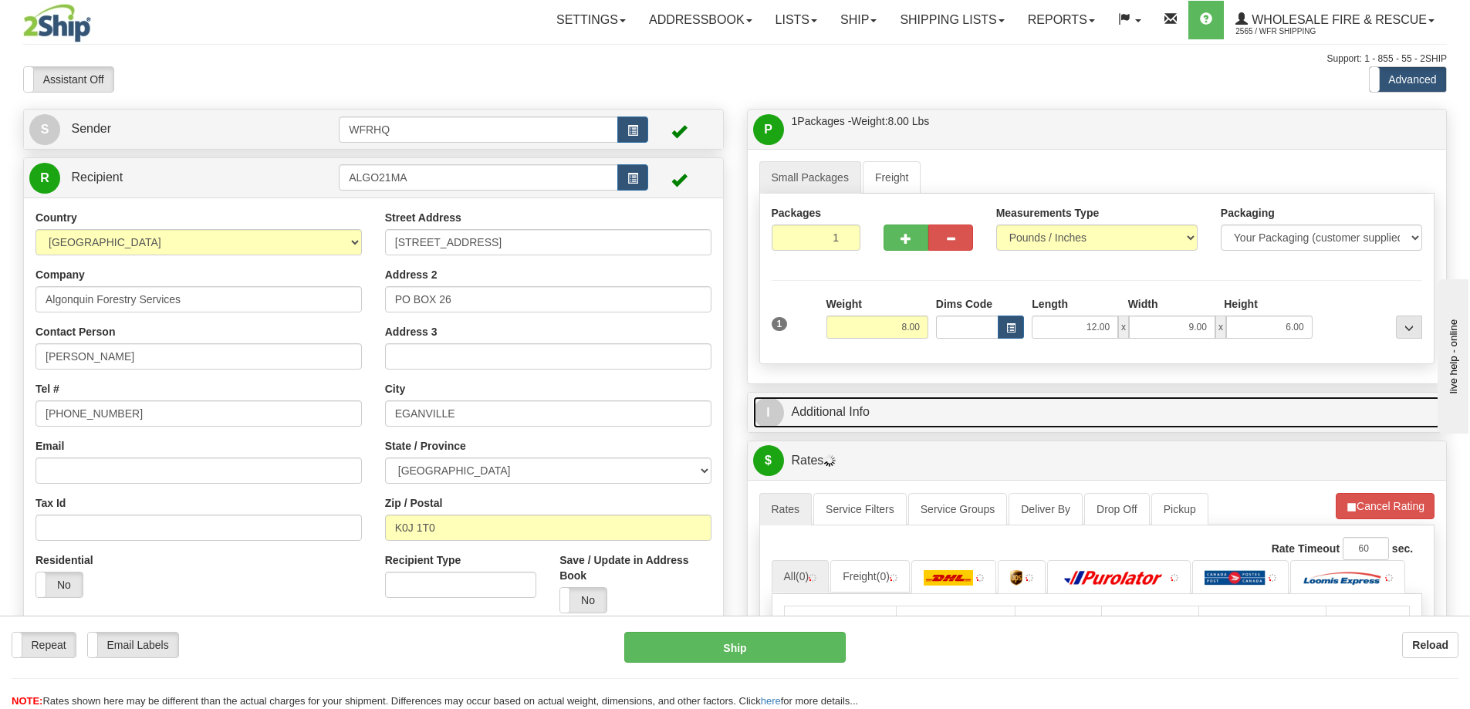
click at [983, 401] on link "I Additional Info" at bounding box center [1097, 413] width 688 height 32
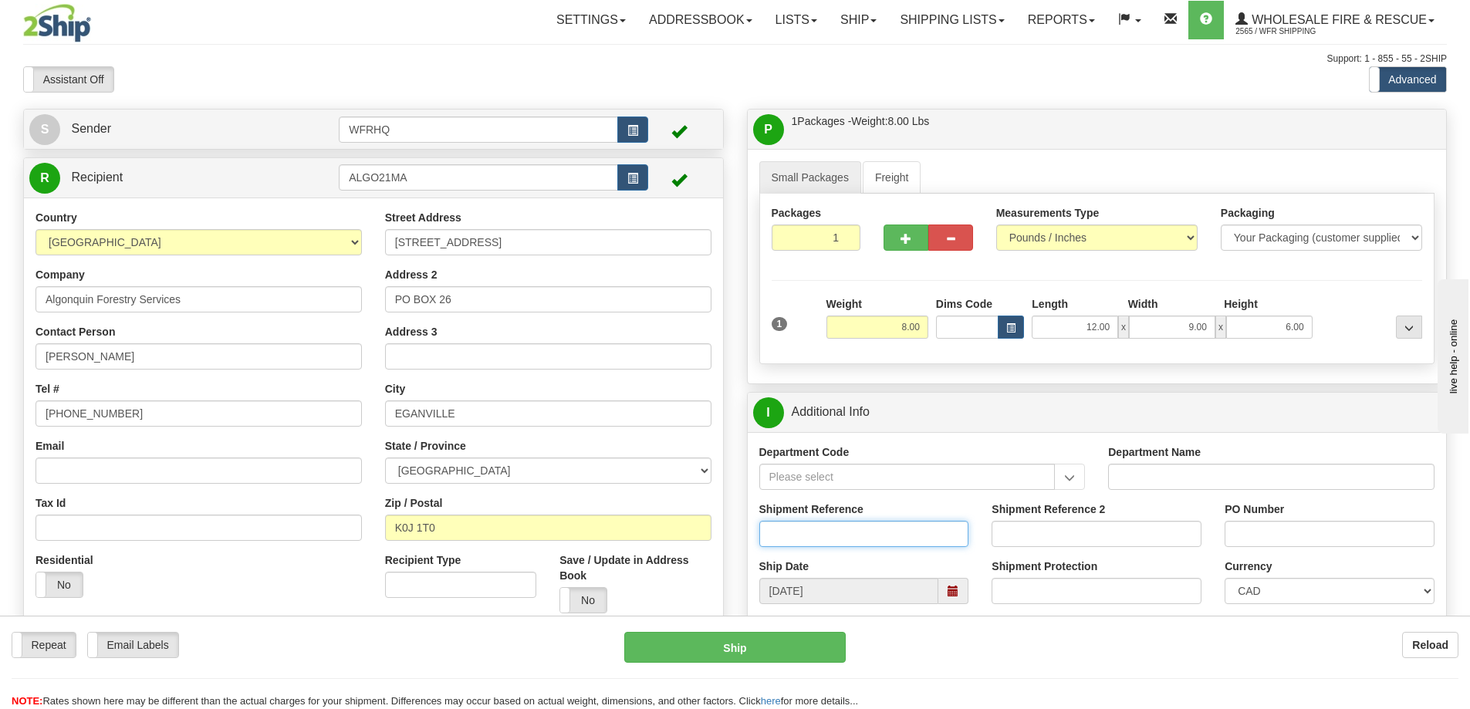
click at [829, 536] on input "Shipment Reference" at bounding box center [864, 534] width 210 height 26
type input "S46017-30421"
type input "AFS 0131-25"
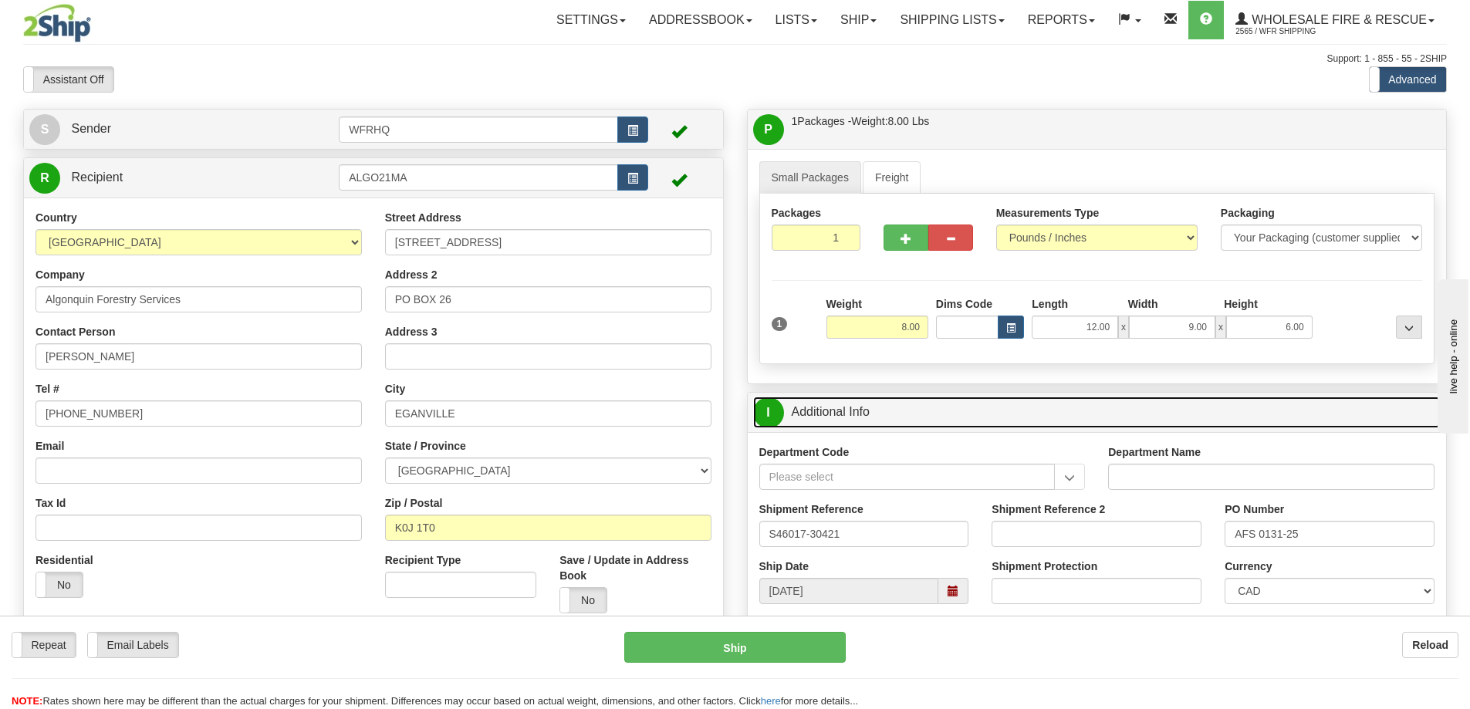
click at [959, 417] on link "I Additional Info" at bounding box center [1097, 413] width 688 height 32
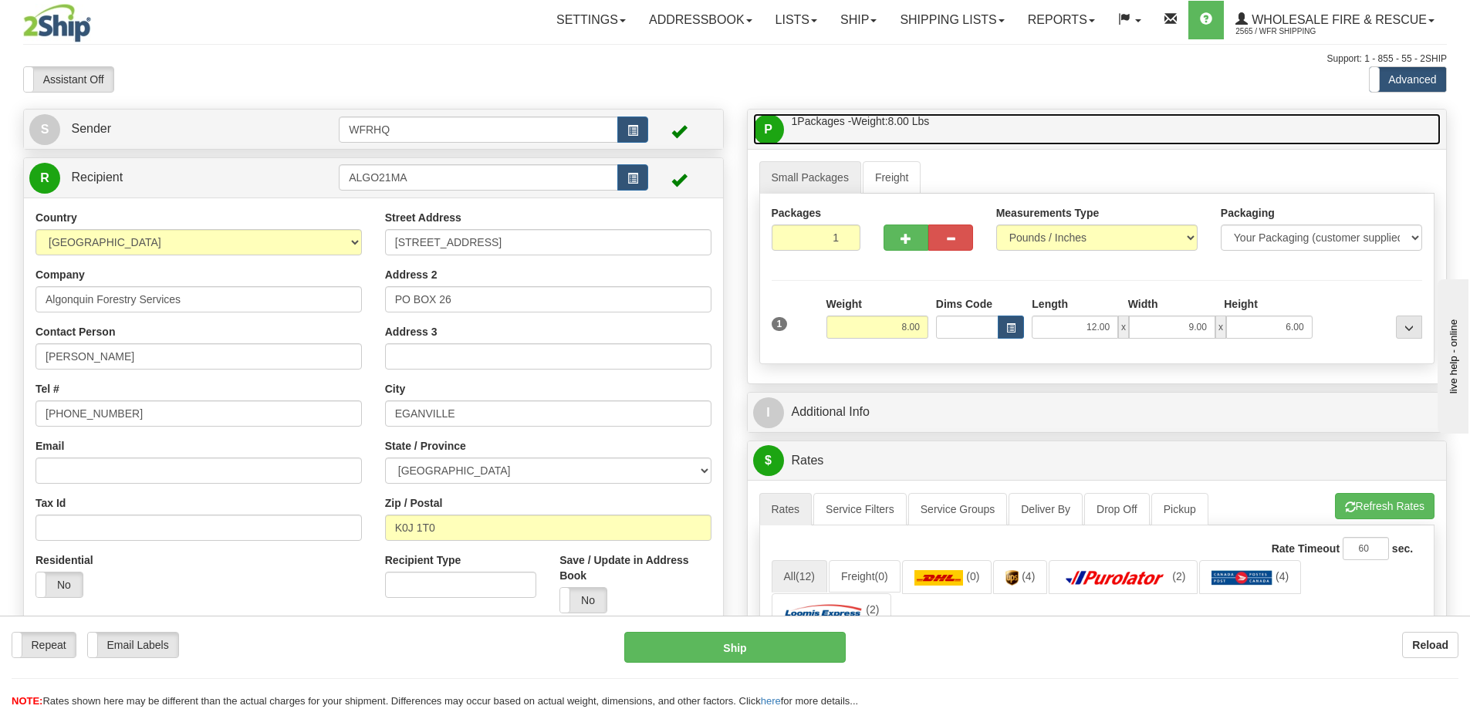
click at [973, 130] on link "P Packages / Skids 1 Packages - Weight: 8.00 Lbs 1 Skids - Weight: NaN Lbs" at bounding box center [1097, 129] width 688 height 32
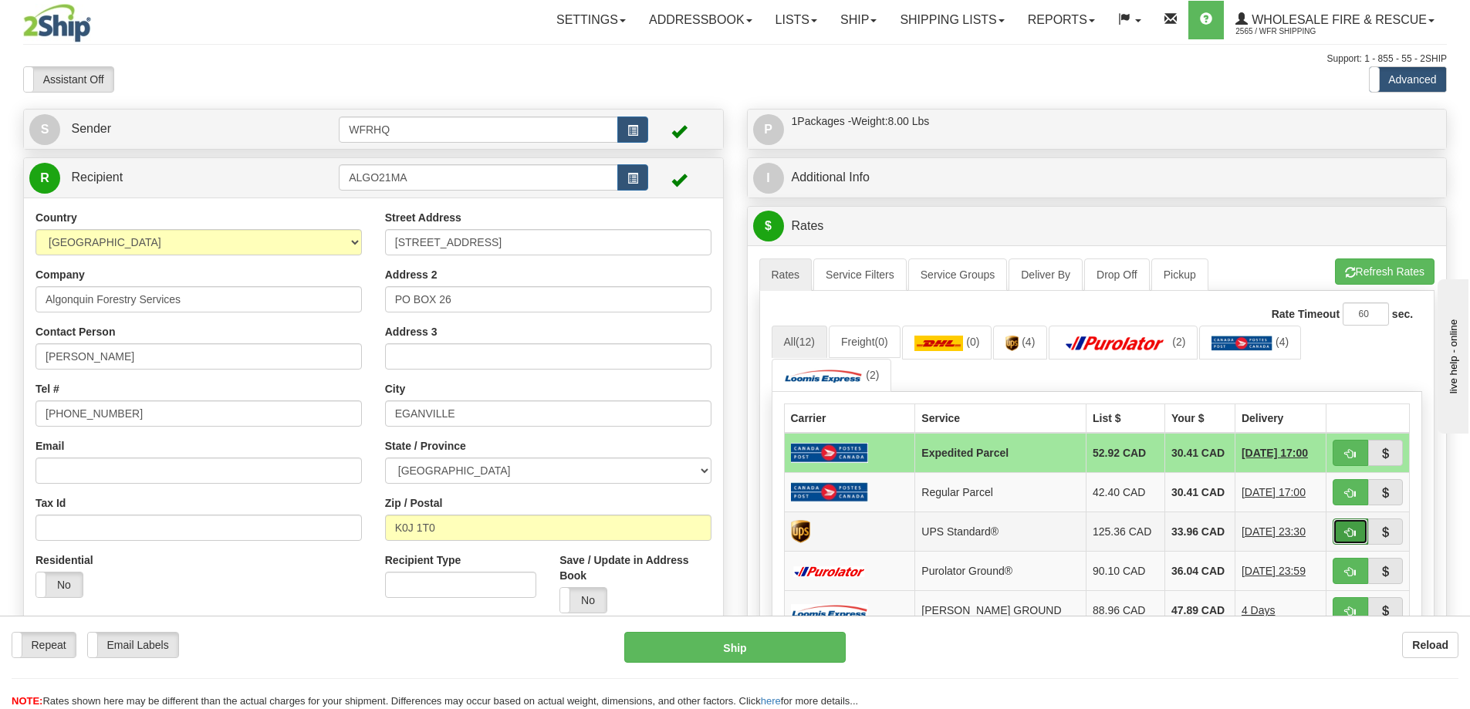
click at [1352, 532] on span "button" at bounding box center [1350, 533] width 11 height 10
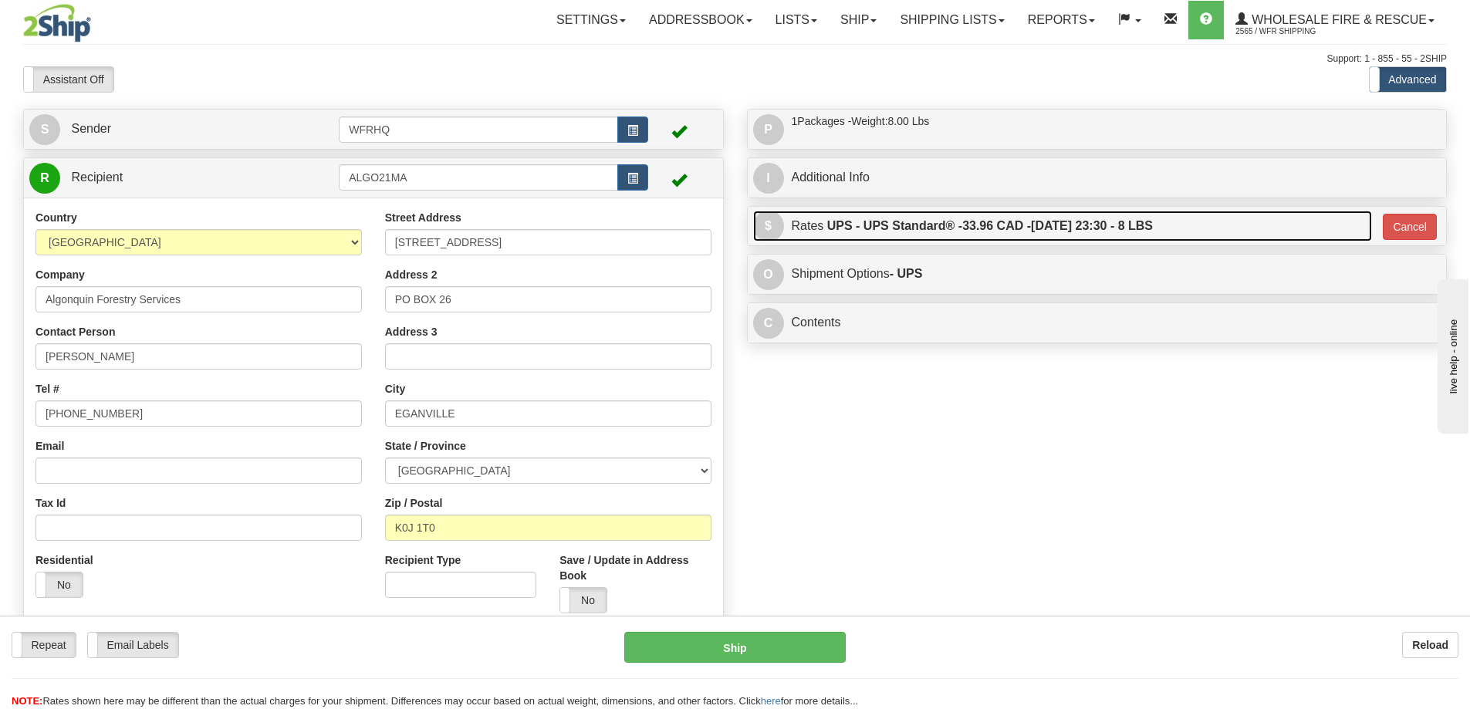
click at [1219, 218] on link "$ Rates UPS - UPS Standard® - 33.96 CAD - [DATE] 23:30 - 8 LBS" at bounding box center [1062, 227] width 619 height 32
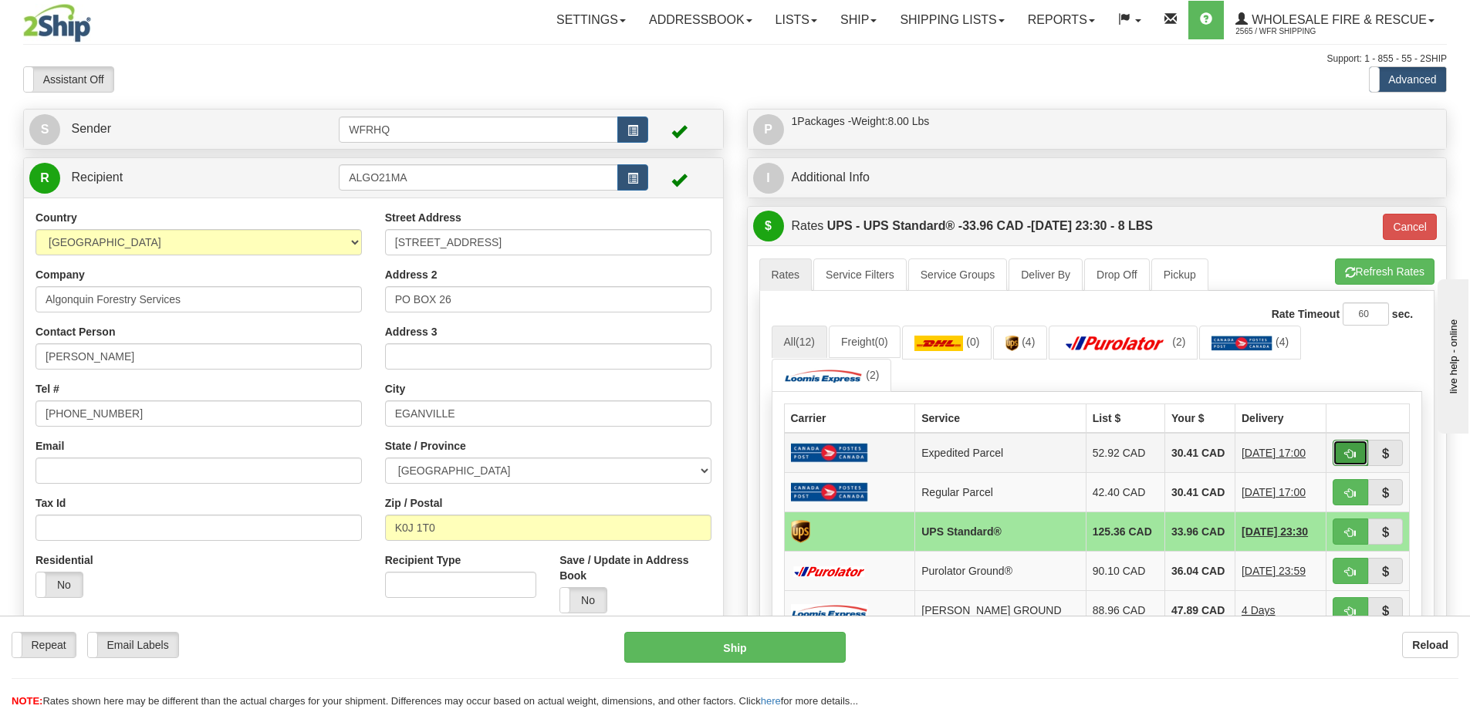
click at [1350, 463] on button "button" at bounding box center [1349, 453] width 35 height 26
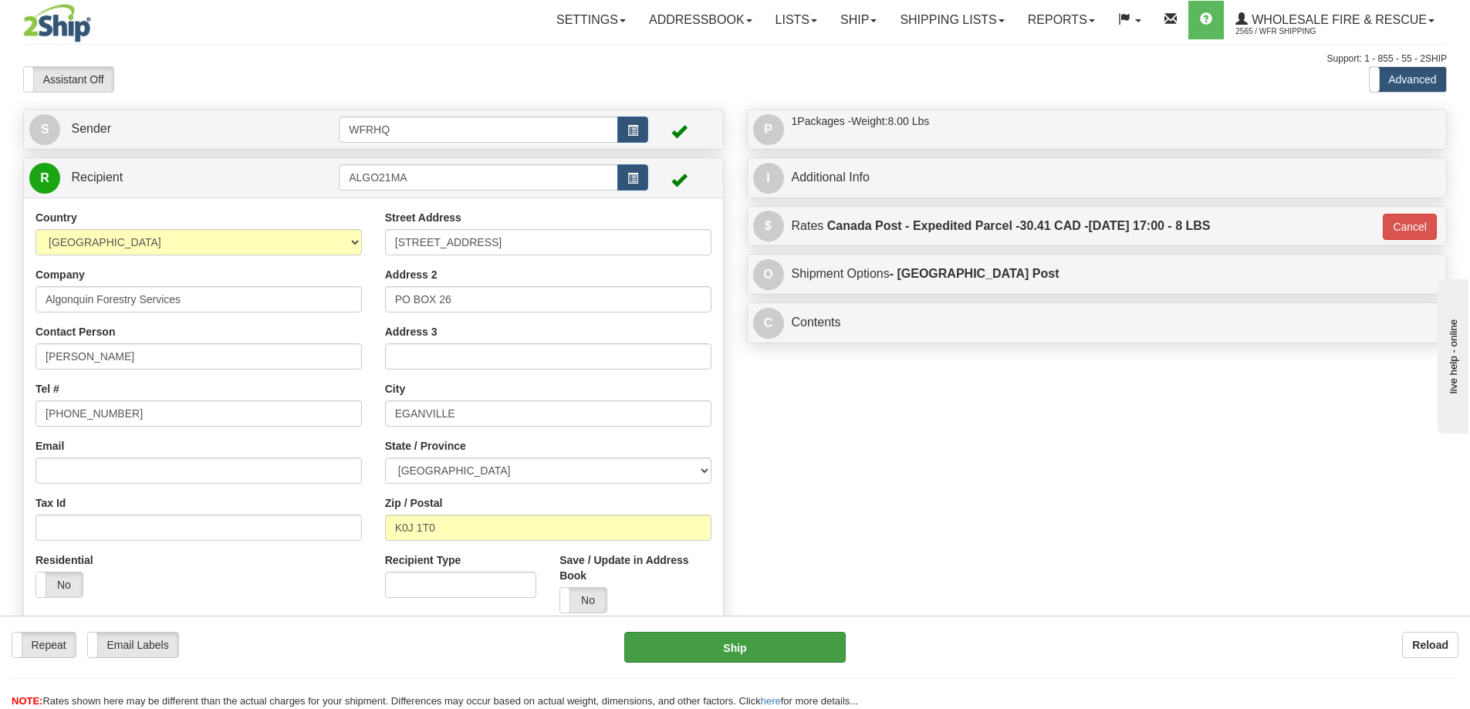
drag, startPoint x: 622, startPoint y: 657, endPoint x: 630, endPoint y: 653, distance: 9.0
click at [623, 655] on div "Ship" at bounding box center [735, 647] width 245 height 31
click at [649, 650] on button "Ship" at bounding box center [734, 647] width 221 height 31
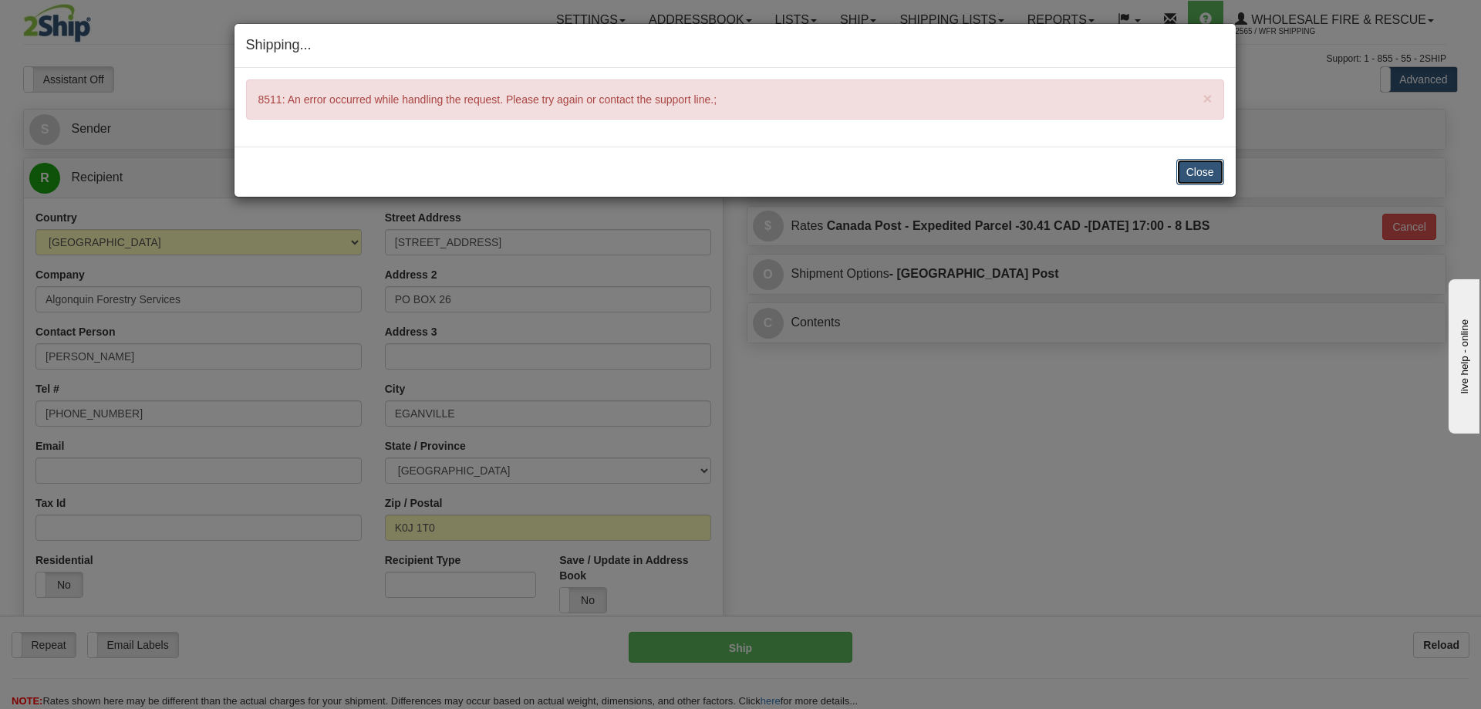
click at [1204, 176] on button "Close" at bounding box center [1201, 172] width 48 height 26
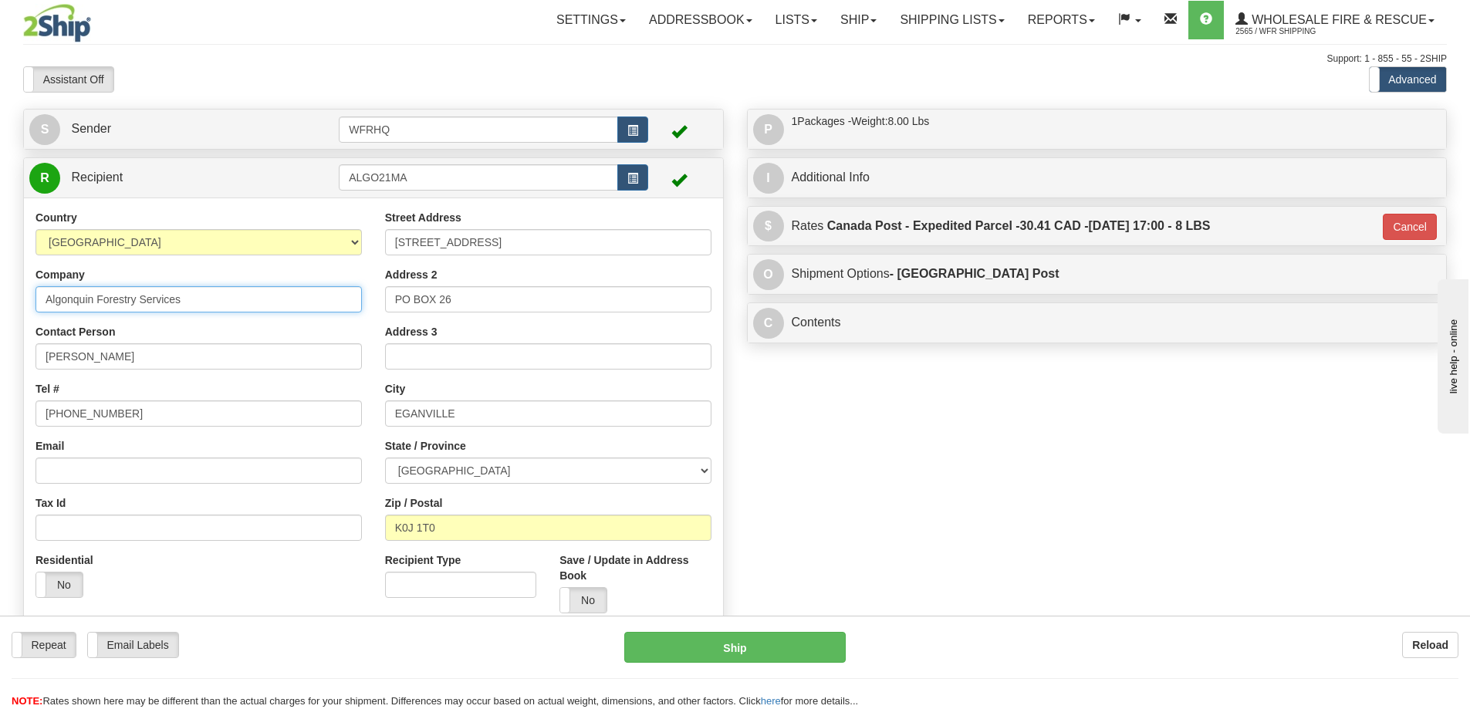
click at [289, 303] on input "Algonquin Forestry Services" at bounding box center [198, 299] width 326 height 26
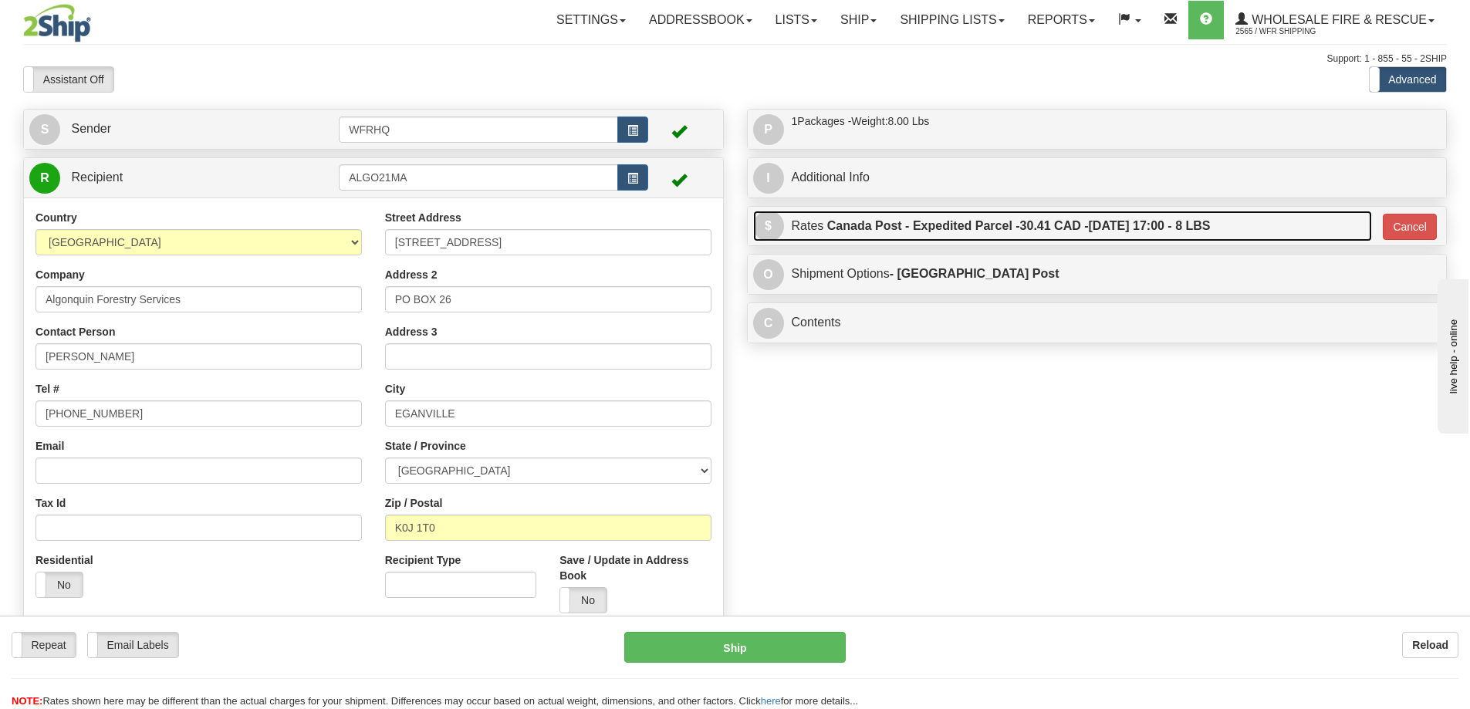
click at [1010, 241] on label "Canada Post - Expedited Parcel - 30.41 CAD - [DATE] 17:00 - 8 LBS" at bounding box center [1018, 226] width 383 height 31
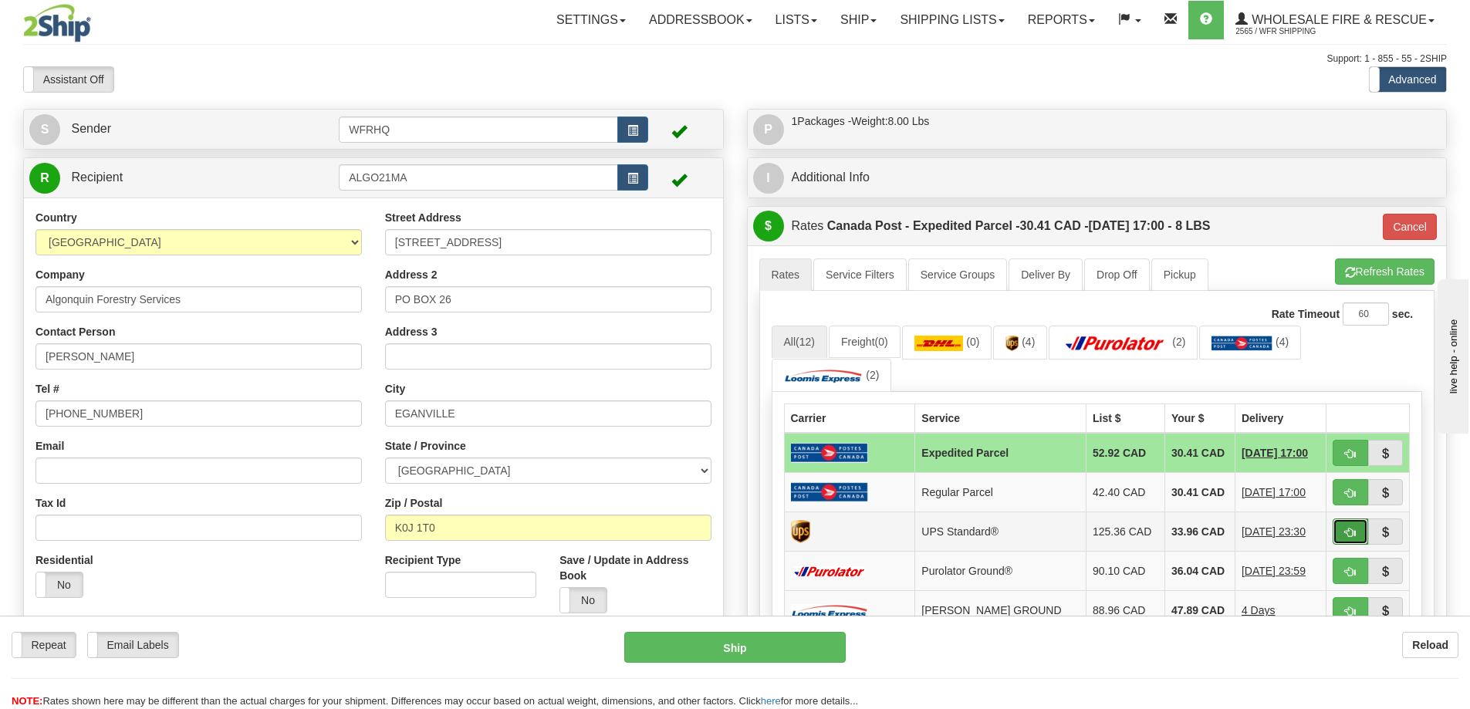
click at [1348, 539] on button "button" at bounding box center [1349, 531] width 35 height 26
type input "11"
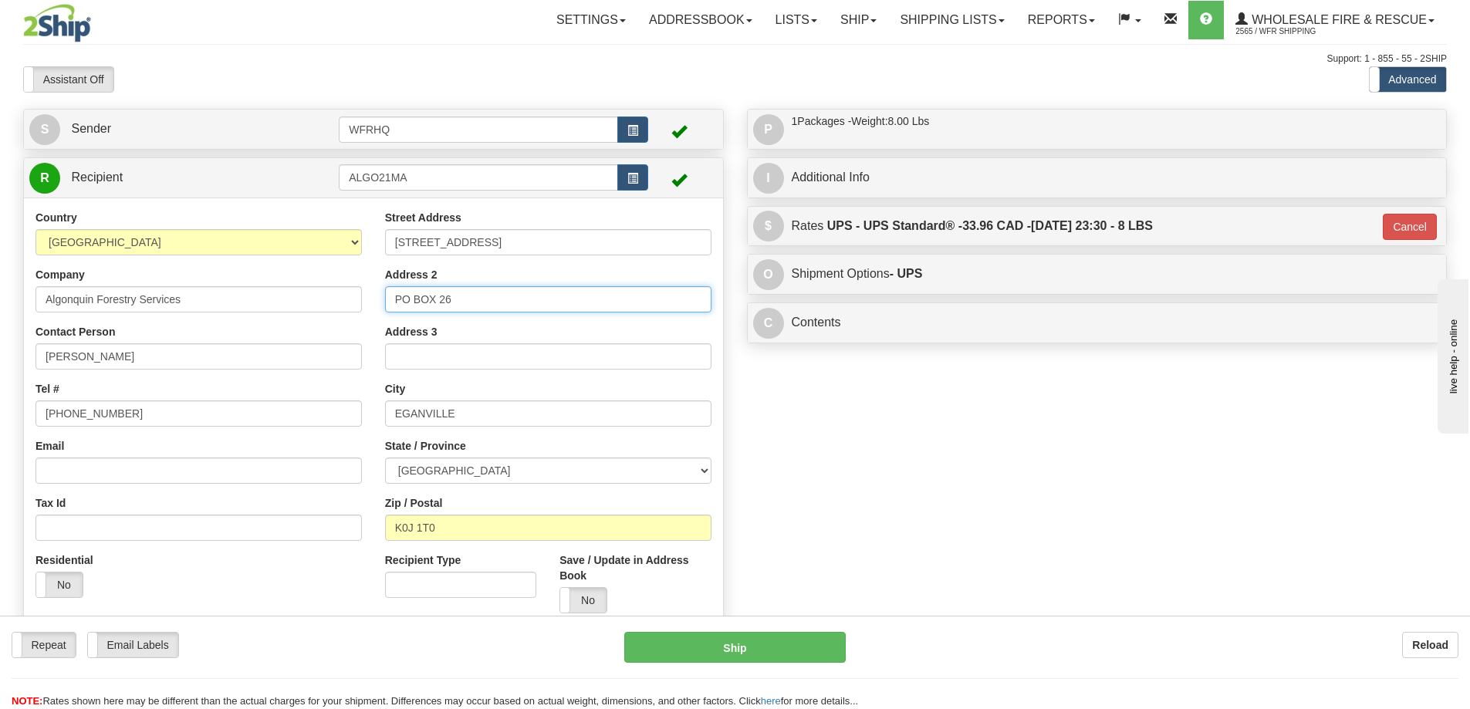
drag, startPoint x: 506, startPoint y: 292, endPoint x: -23, endPoint y: 286, distance: 529.3
click at [0, 286] on html "Training Course Close Toggle navigation Settings Shipping Preferences New Sende…" at bounding box center [735, 354] width 1470 height 709
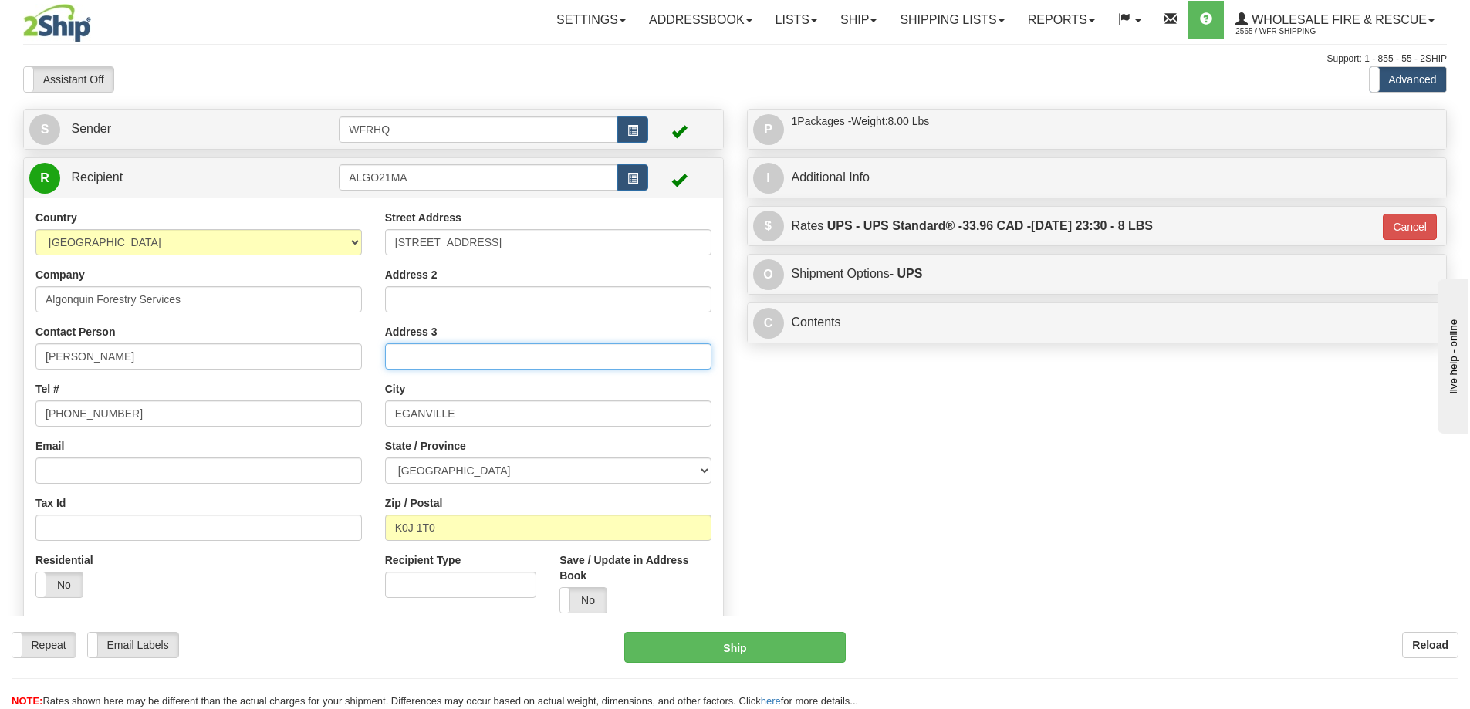
click at [545, 357] on input "Address 3" at bounding box center [548, 356] width 326 height 26
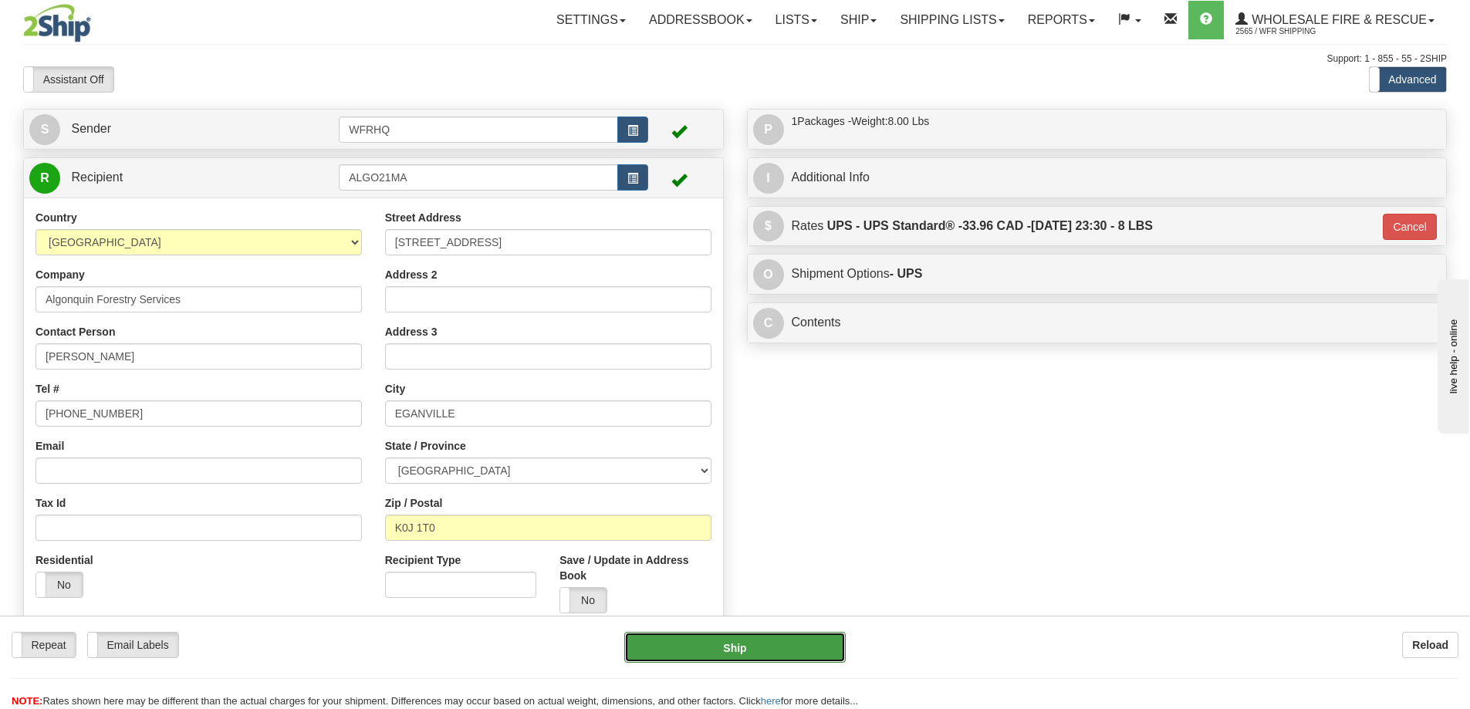
click at [741, 654] on button "Ship" at bounding box center [734, 647] width 221 height 31
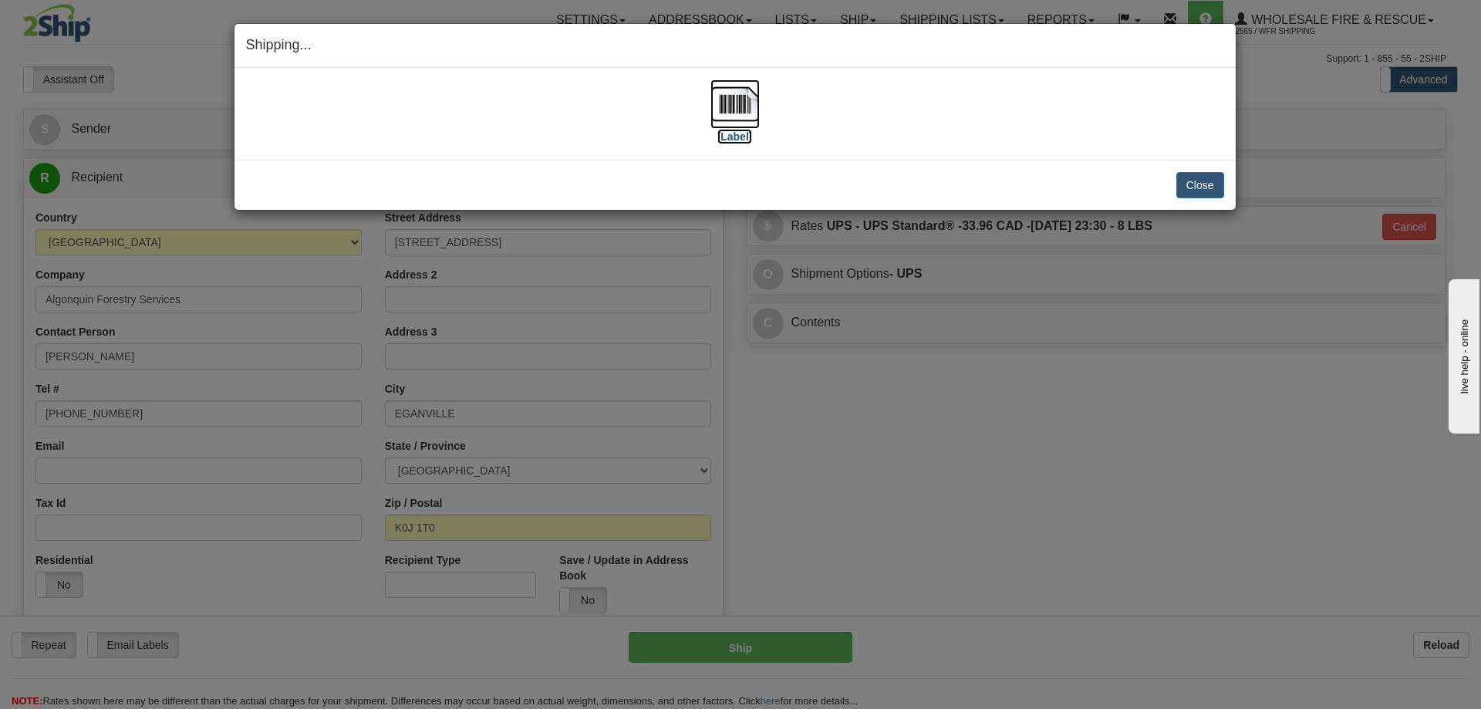
click at [756, 102] on img at bounding box center [735, 103] width 49 height 49
